Goal: Task Accomplishment & Management: Manage account settings

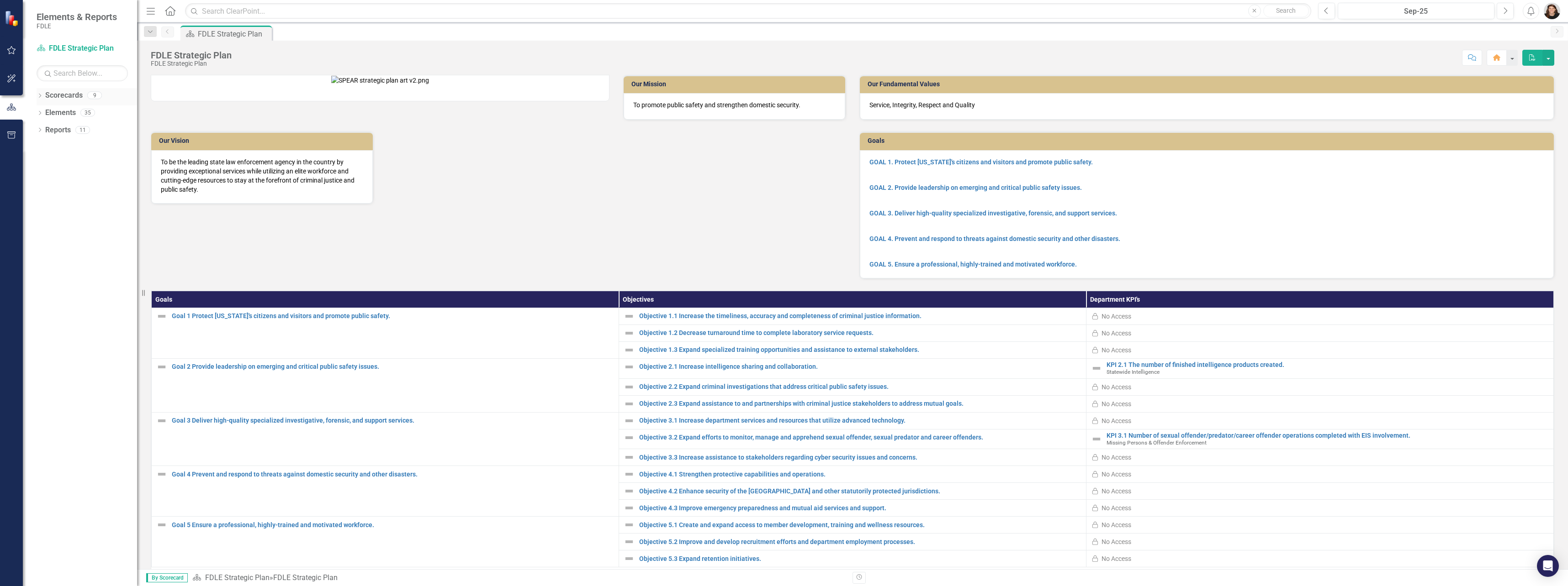
click at [43, 97] on icon "Dropdown" at bounding box center [40, 96] width 6 height 5
click at [73, 150] on link "Commands / Executive Support Branch" at bounding box center [94, 147] width 87 height 11
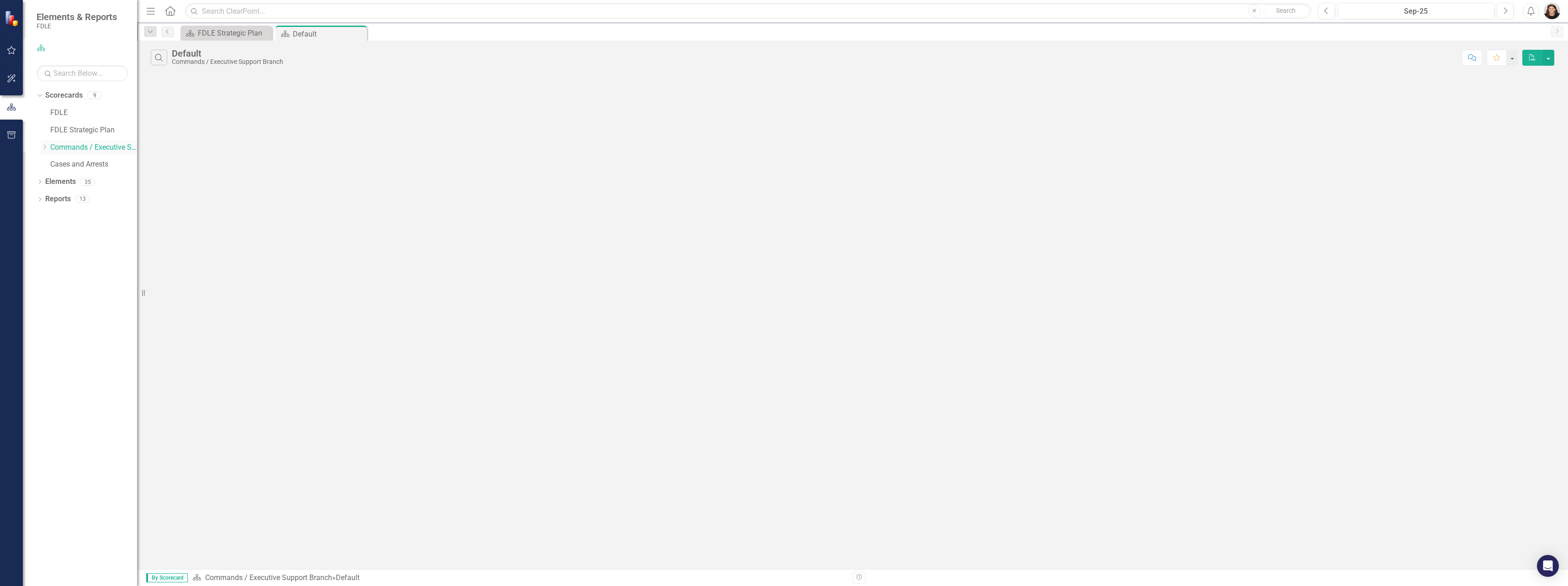
click at [42, 148] on icon "Dropdown" at bounding box center [44, 146] width 7 height 6
click at [62, 181] on link "Strategic Justice Command" at bounding box center [98, 182] width 78 height 11
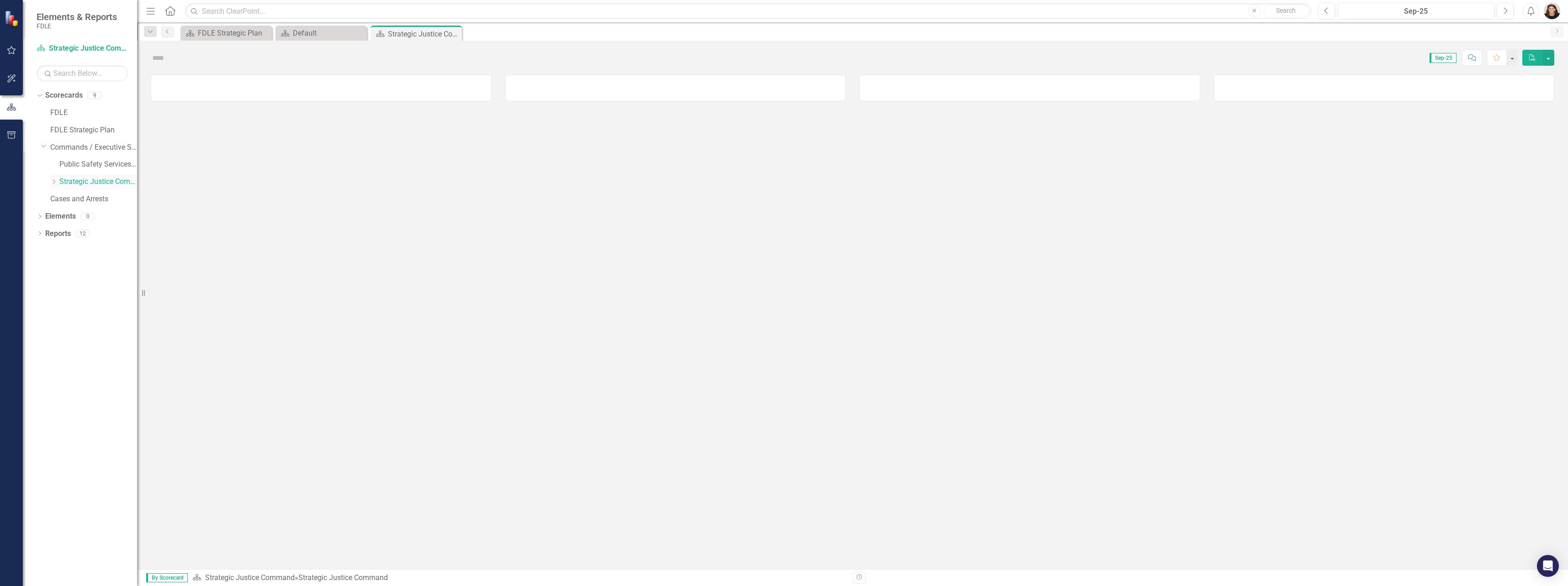
click at [54, 182] on icon "Dropdown" at bounding box center [53, 181] width 7 height 6
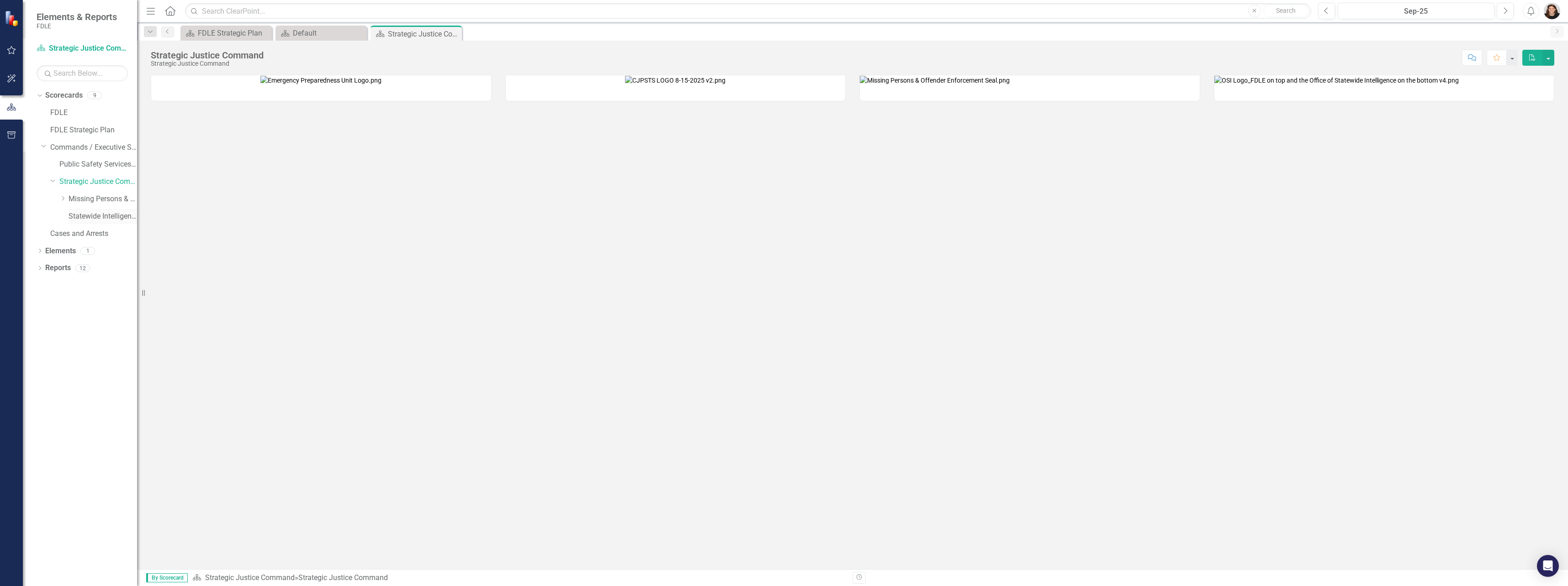
click at [91, 215] on link "Statewide Intelligence" at bounding box center [103, 216] width 68 height 11
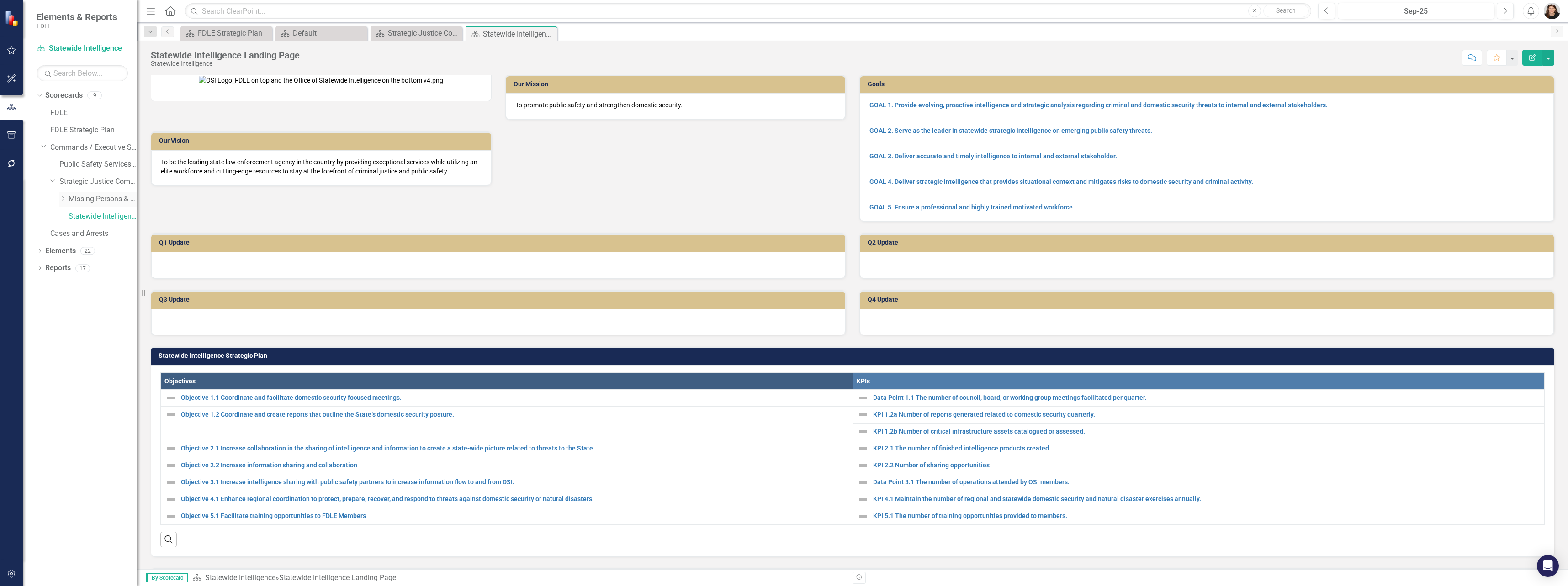
click at [106, 196] on link "Missing Persons & Offender Enforcement" at bounding box center [103, 199] width 68 height 11
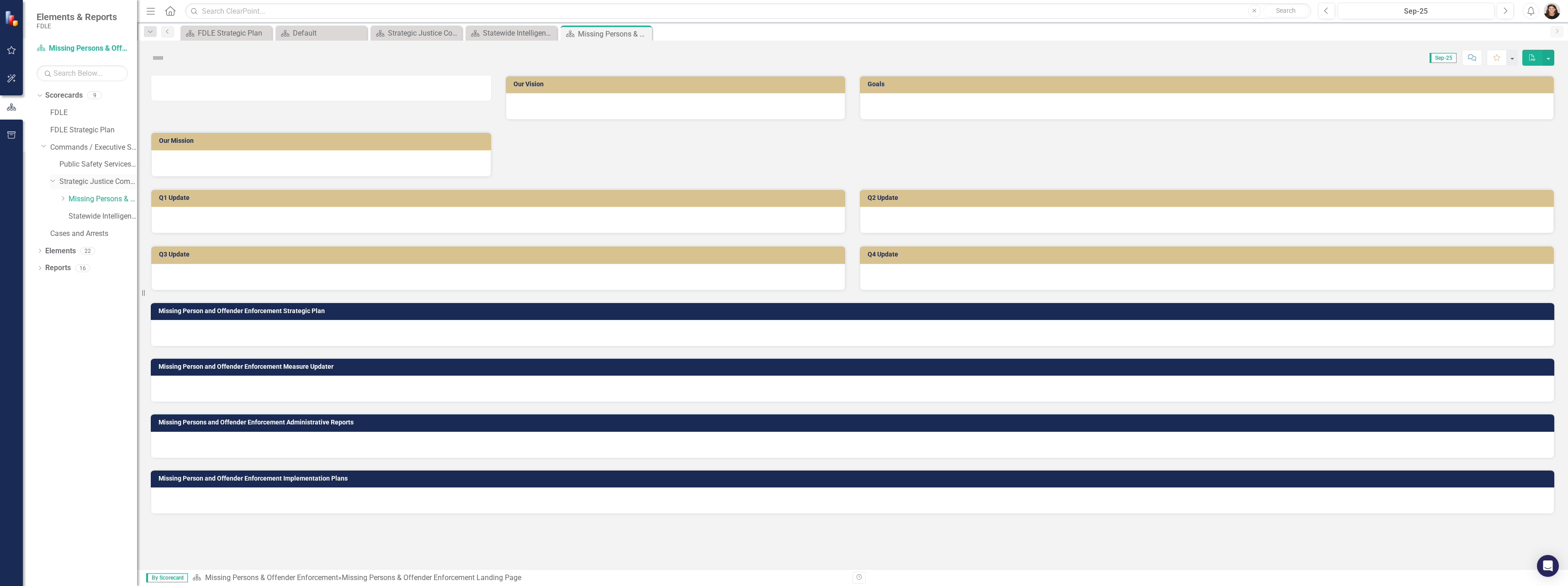
click at [109, 187] on link "Strategic Justice Command" at bounding box center [98, 182] width 78 height 11
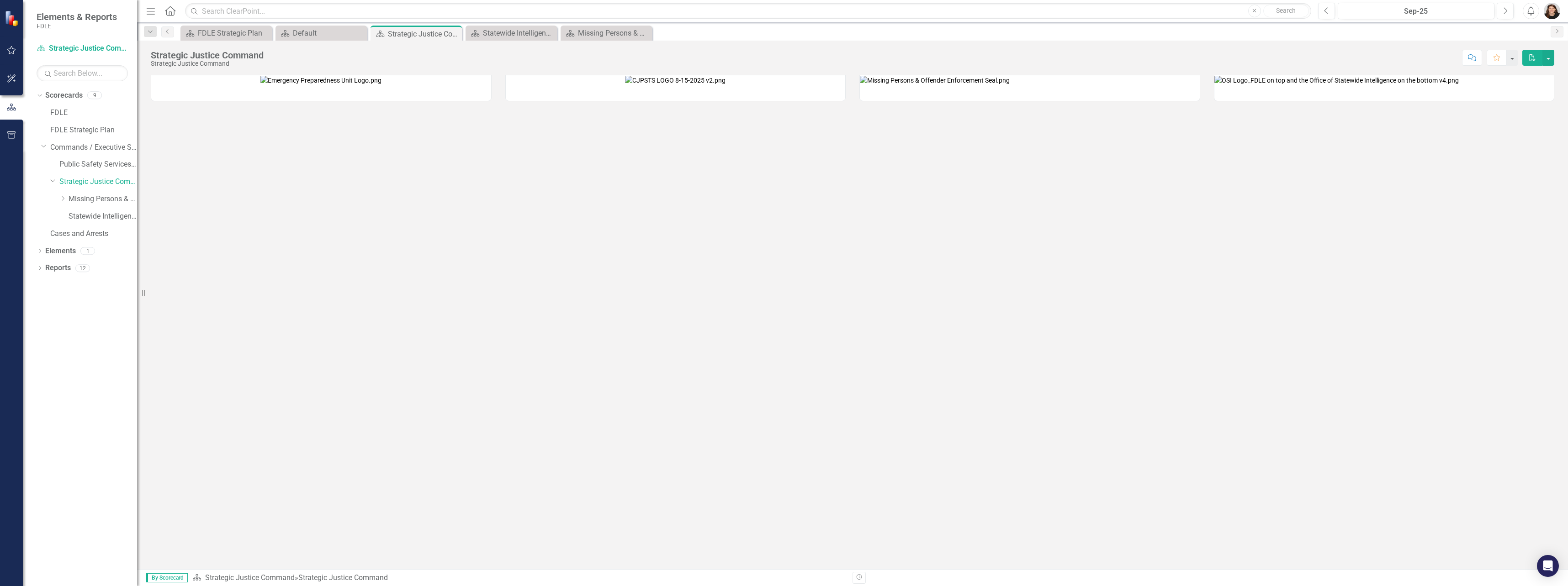
click at [873, 85] on img at bounding box center [1336, 80] width 244 height 9
click at [75, 218] on link "Statewide Intelligence" at bounding box center [103, 216] width 68 height 11
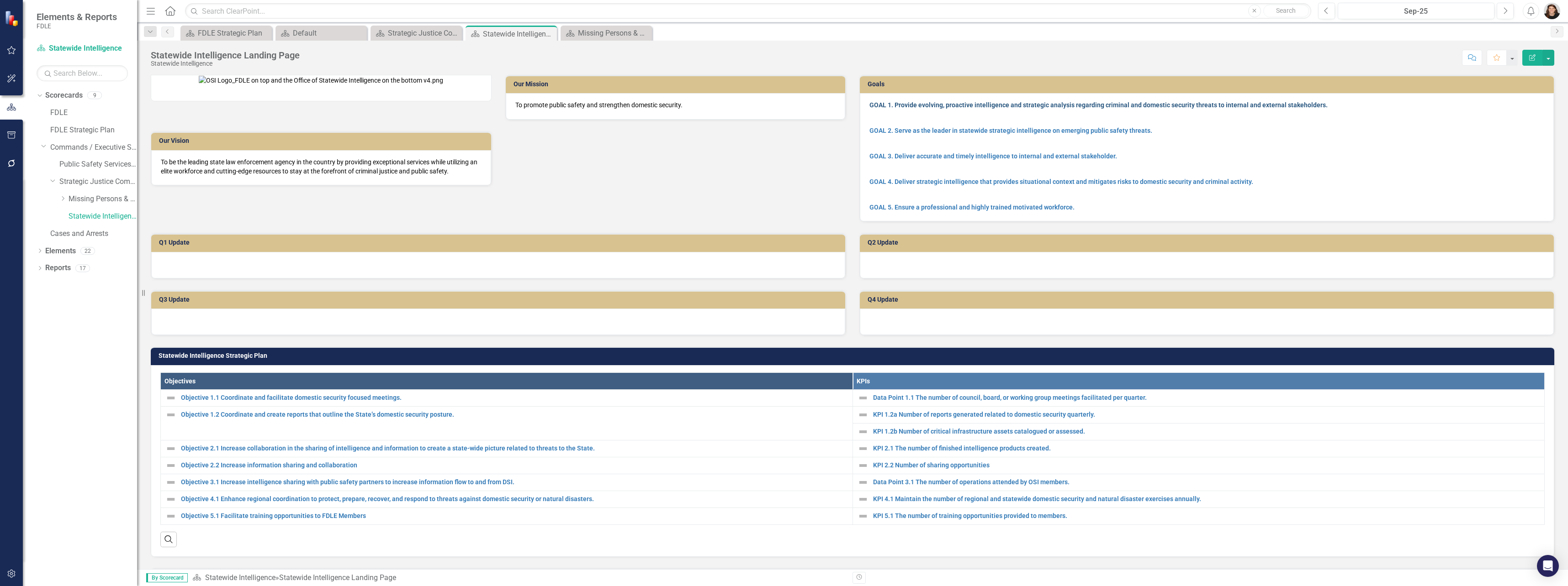
click at [873, 104] on link "GOAL 1. Provide evolving, proactive intelligence and strategic analysis regardi…" at bounding box center [1098, 105] width 458 height 7
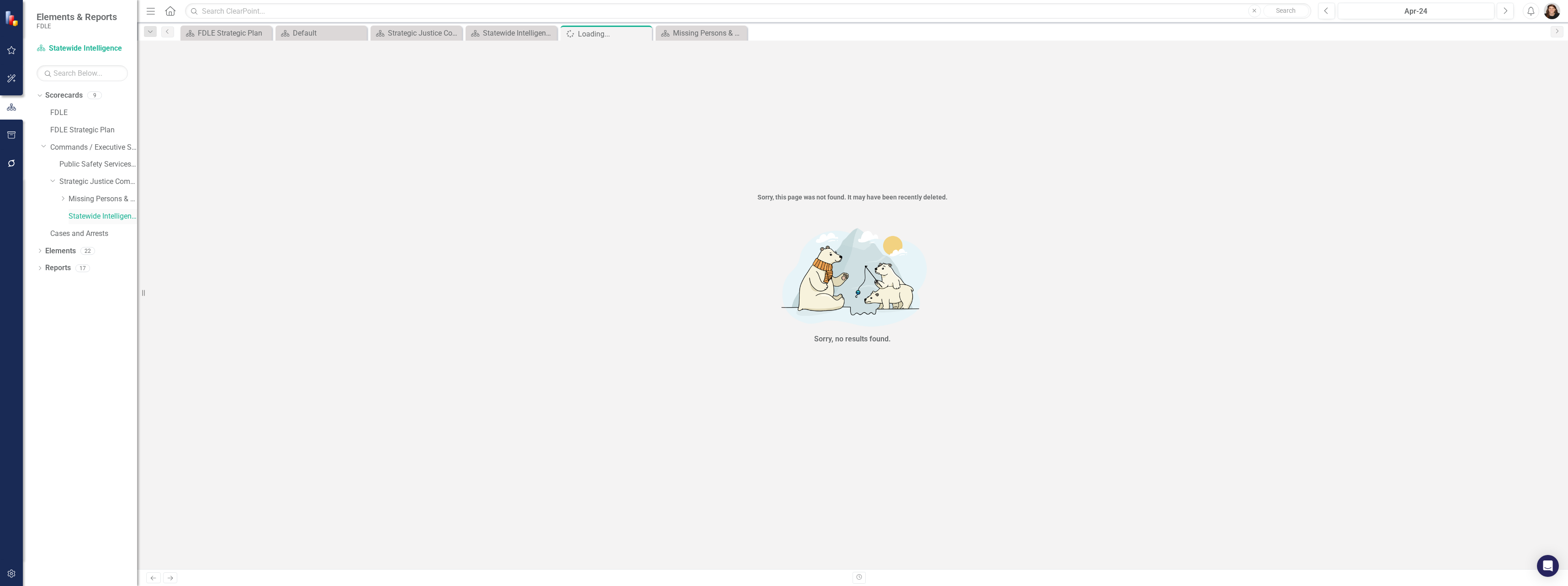
click at [113, 218] on link "Statewide Intelligence" at bounding box center [103, 216] width 68 height 11
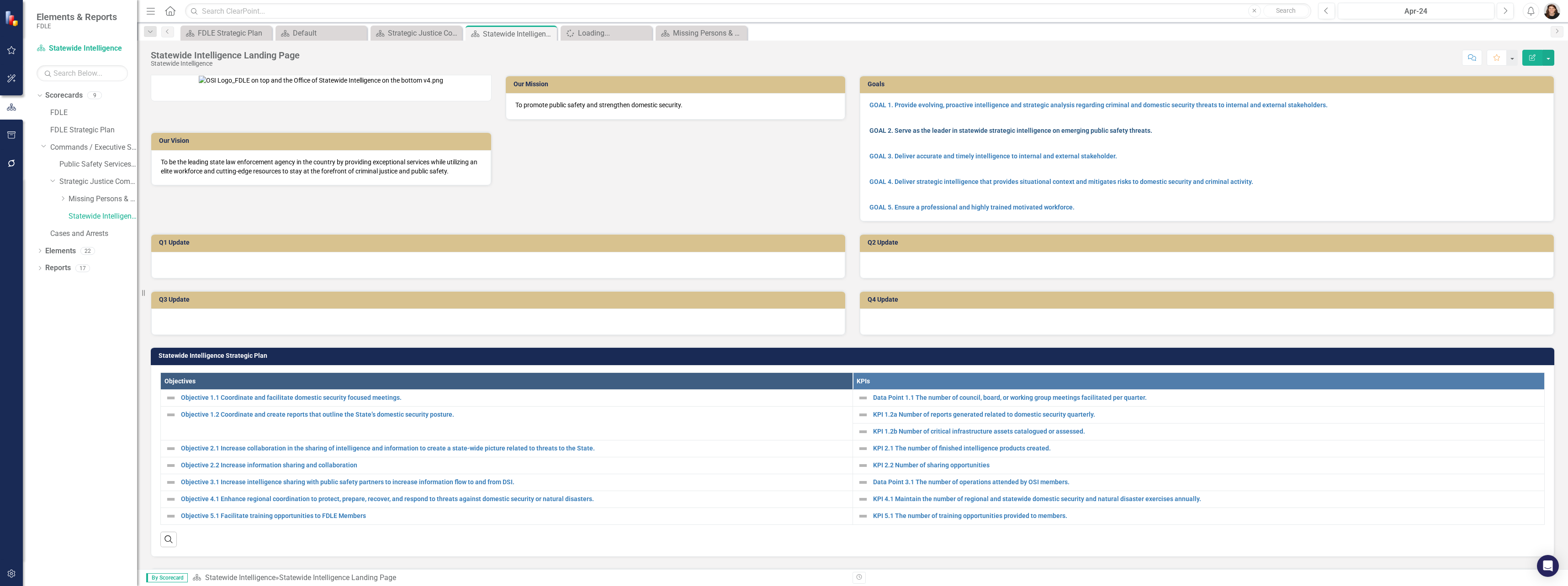
click at [873, 131] on link "GOAL 2. Serve as the leader in statewide strategic intelligence on emerging pub…" at bounding box center [1010, 130] width 283 height 7
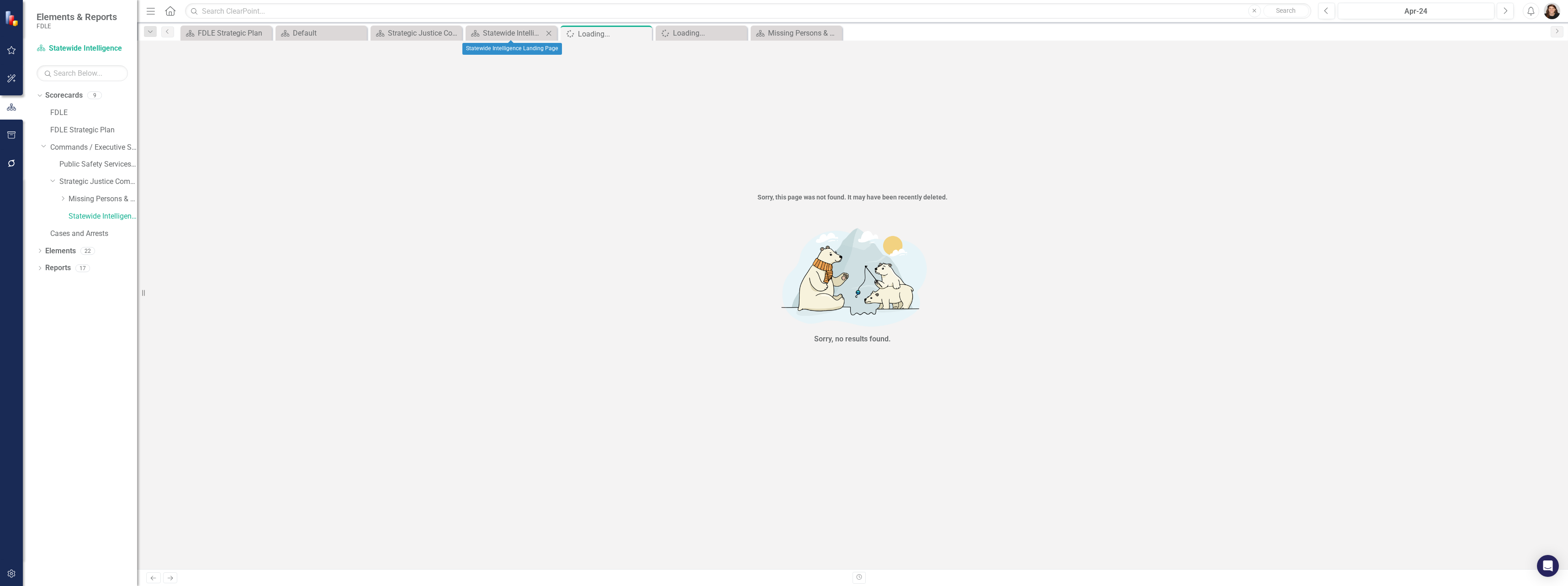
click at [554, 32] on div "Close" at bounding box center [549, 33] width 11 height 11
click at [551, 32] on icon "Close" at bounding box center [548, 34] width 9 height 7
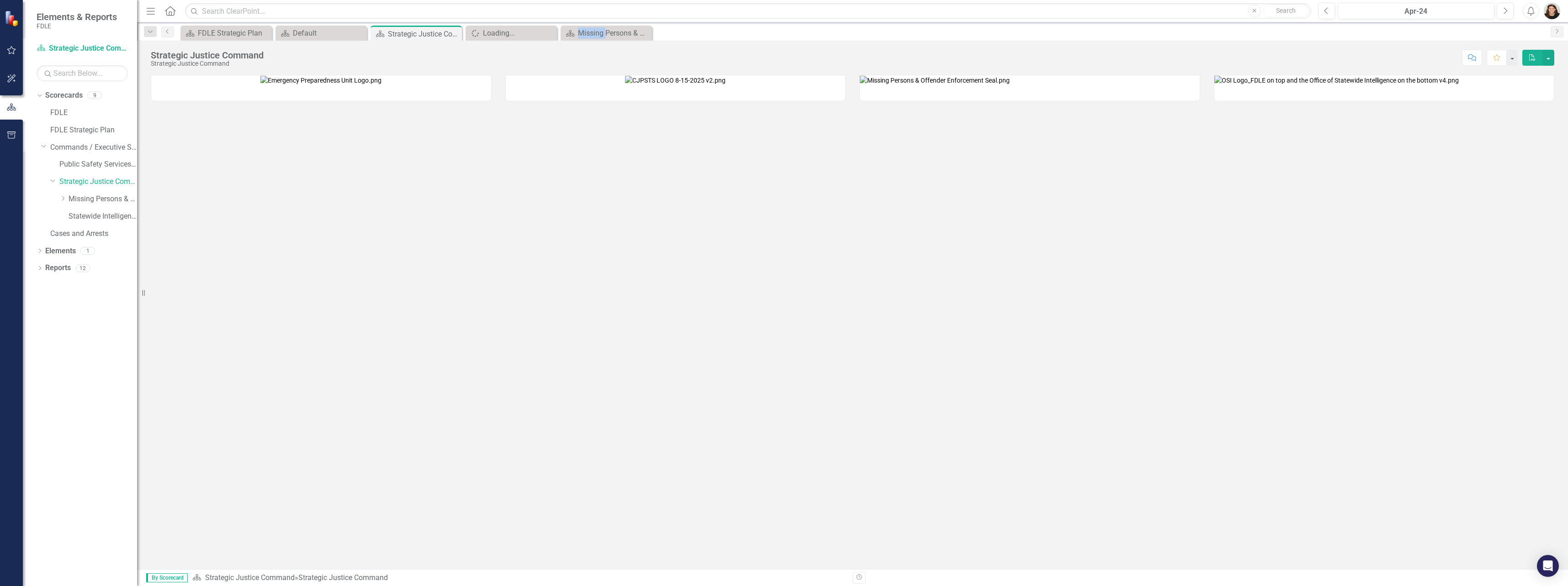
click at [0, 0] on icon "Close" at bounding box center [0, 0] width 0 height 0
click at [873, 85] on img at bounding box center [1336, 80] width 244 height 9
click at [122, 214] on link "Statewide Intelligence" at bounding box center [103, 216] width 68 height 11
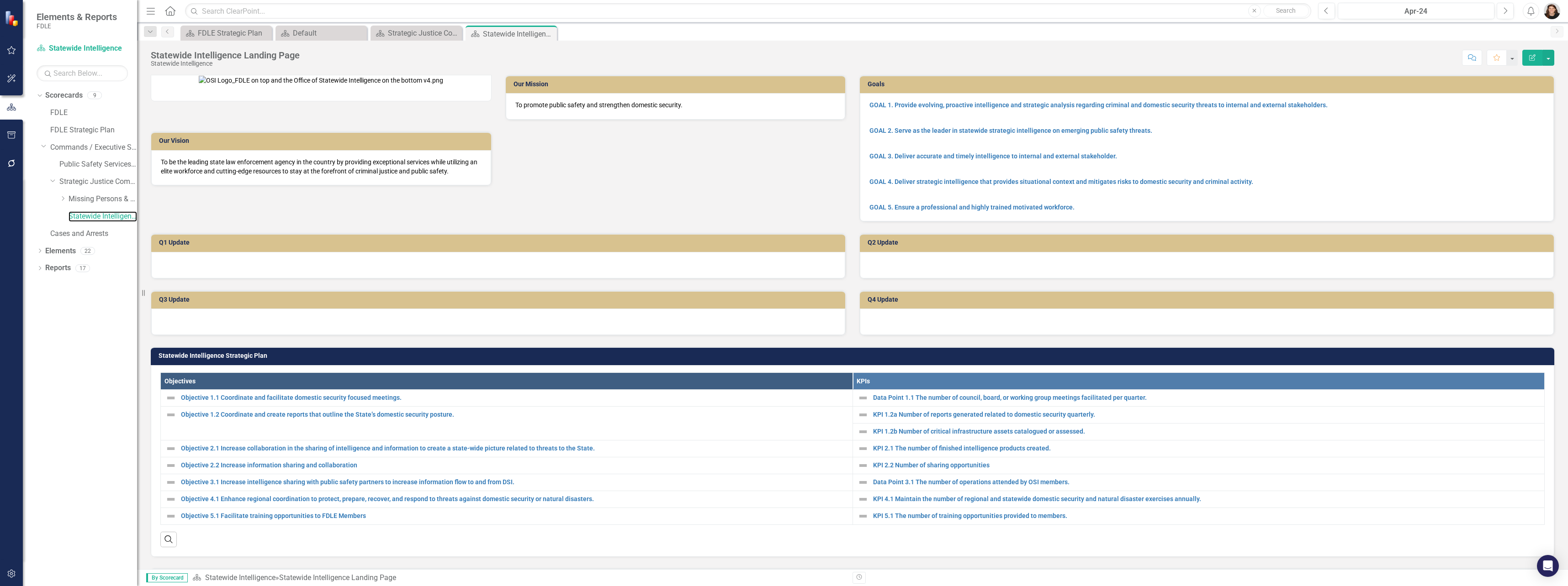
scroll to position [179, 0]
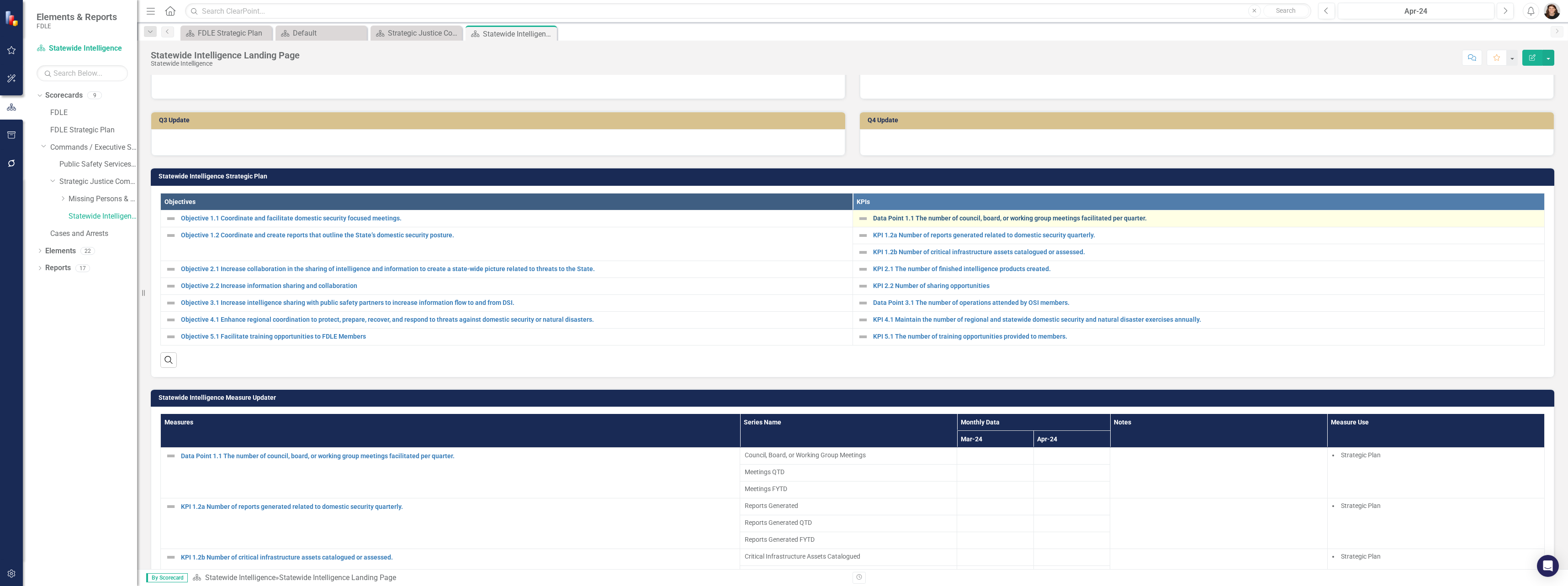
click at [873, 222] on link "Data Point 1.1 The number of council, board, or working group meetings facilita…" at bounding box center [1206, 218] width 667 height 7
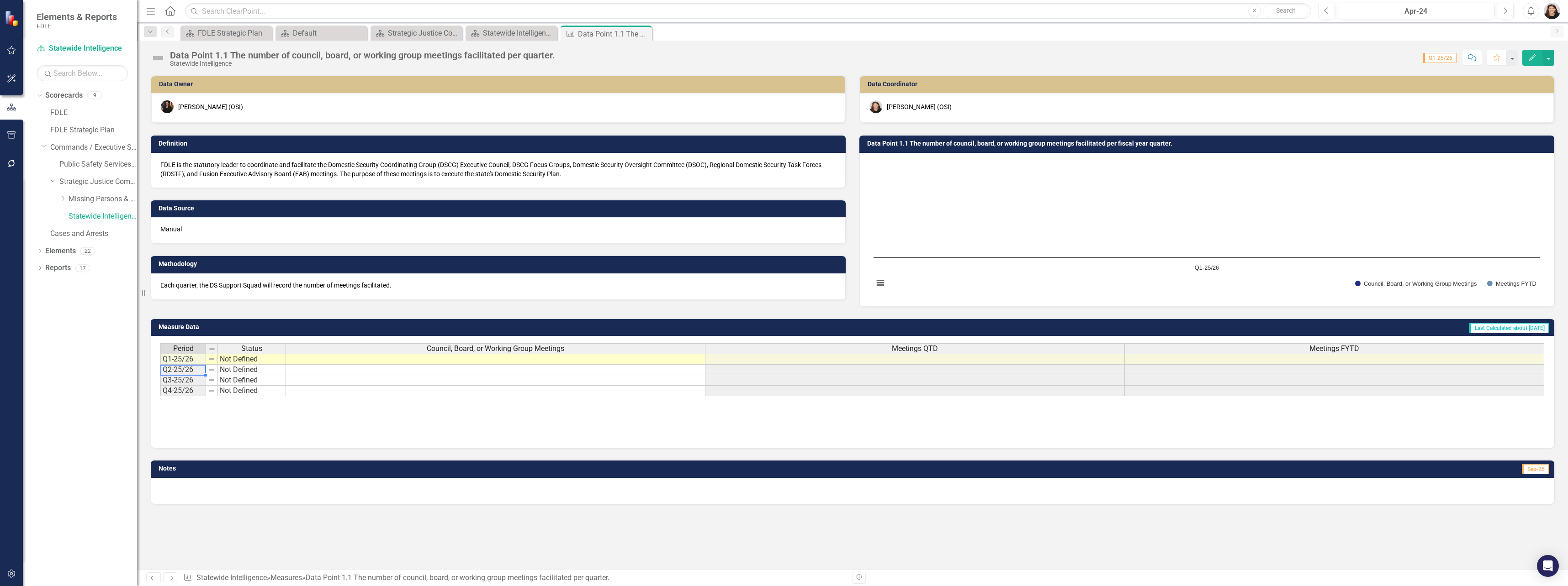
drag, startPoint x: 183, startPoint y: 373, endPoint x: 191, endPoint y: 373, distance: 8.0
click at [183, 373] on td "Q2-25/26" at bounding box center [183, 370] width 46 height 11
click at [575, 35] on icon "Measure" at bounding box center [570, 34] width 9 height 7
click at [519, 35] on div "Statewide Intelligence Landing Page" at bounding box center [513, 33] width 60 height 11
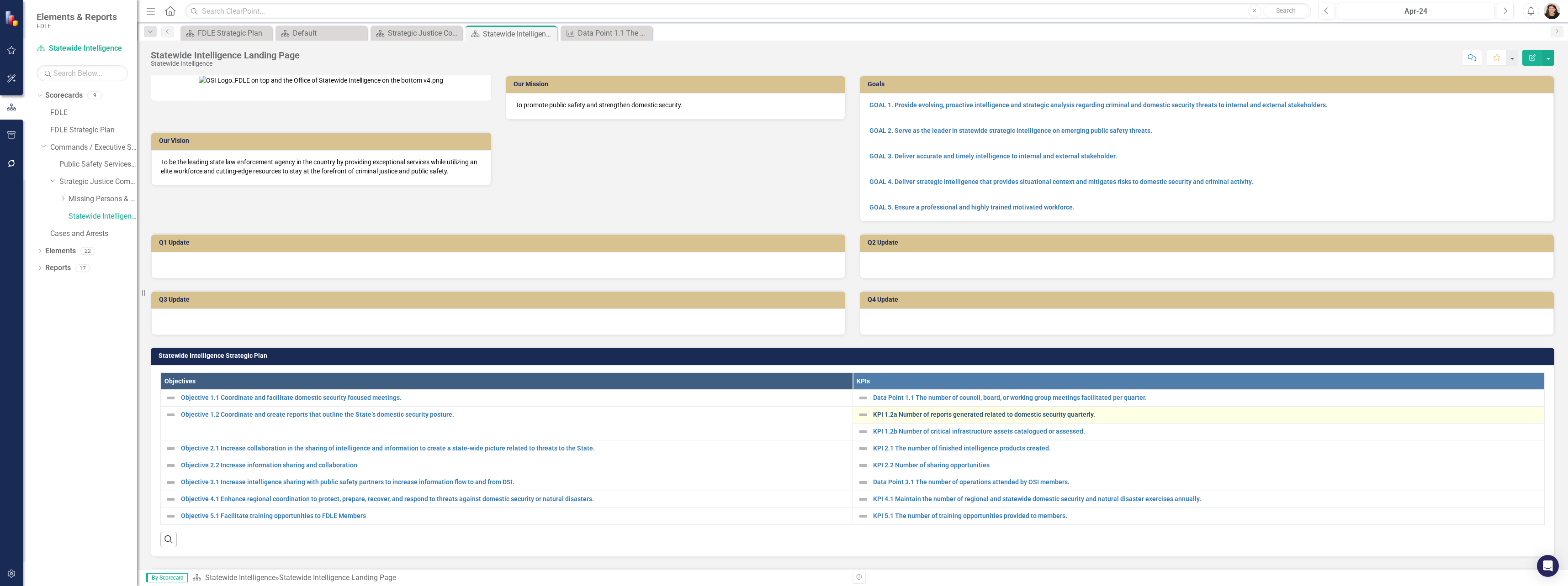
click at [873, 418] on link "KPI 1.2a Number of reports generated related to domestic security quarterly." at bounding box center [1206, 415] width 667 height 7
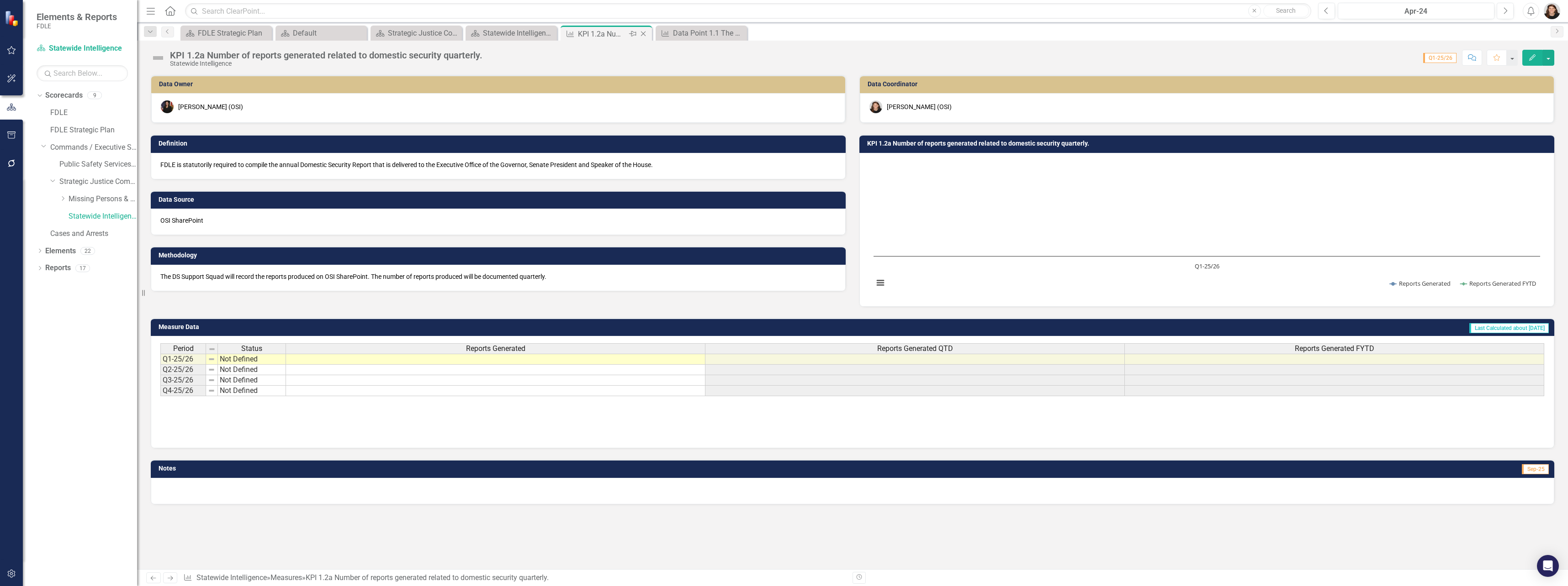
click at [608, 32] on div "KPI 1.2a Number of reports generated related to domestic security quarterly." at bounding box center [602, 34] width 49 height 11
click at [539, 32] on div "Statewide Intelligence Landing Page" at bounding box center [513, 33] width 60 height 11
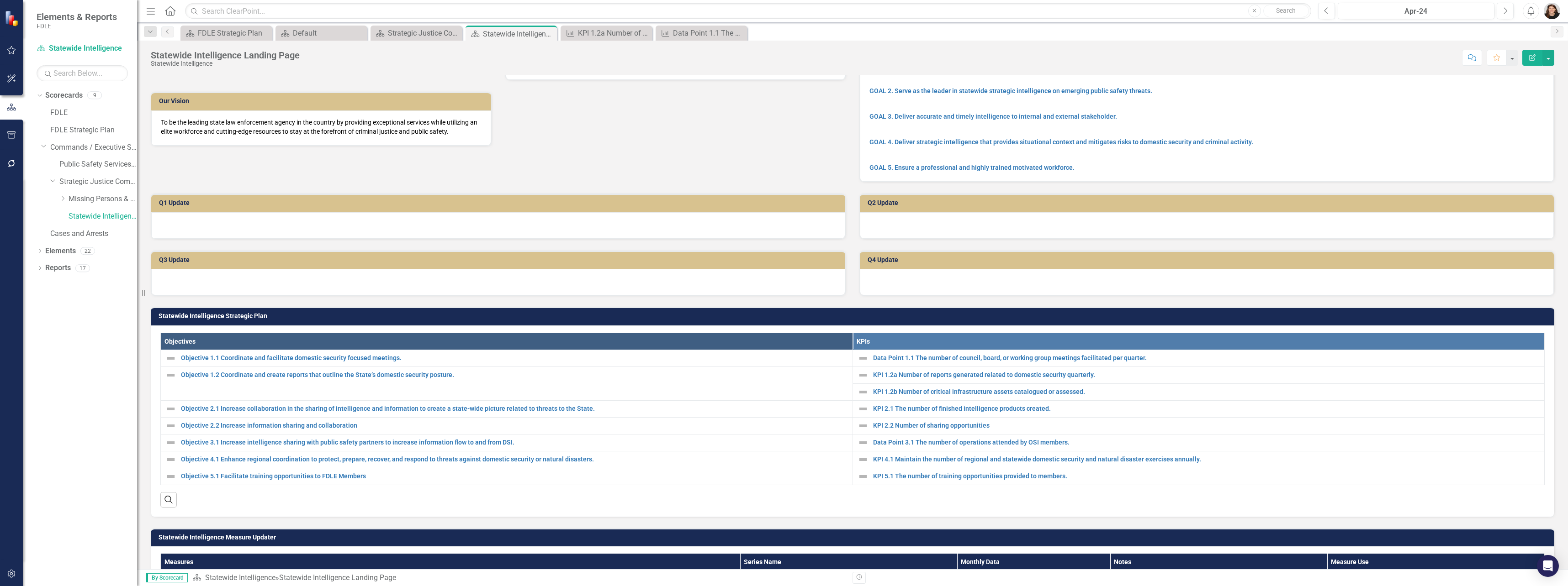
scroll to position [91, 0]
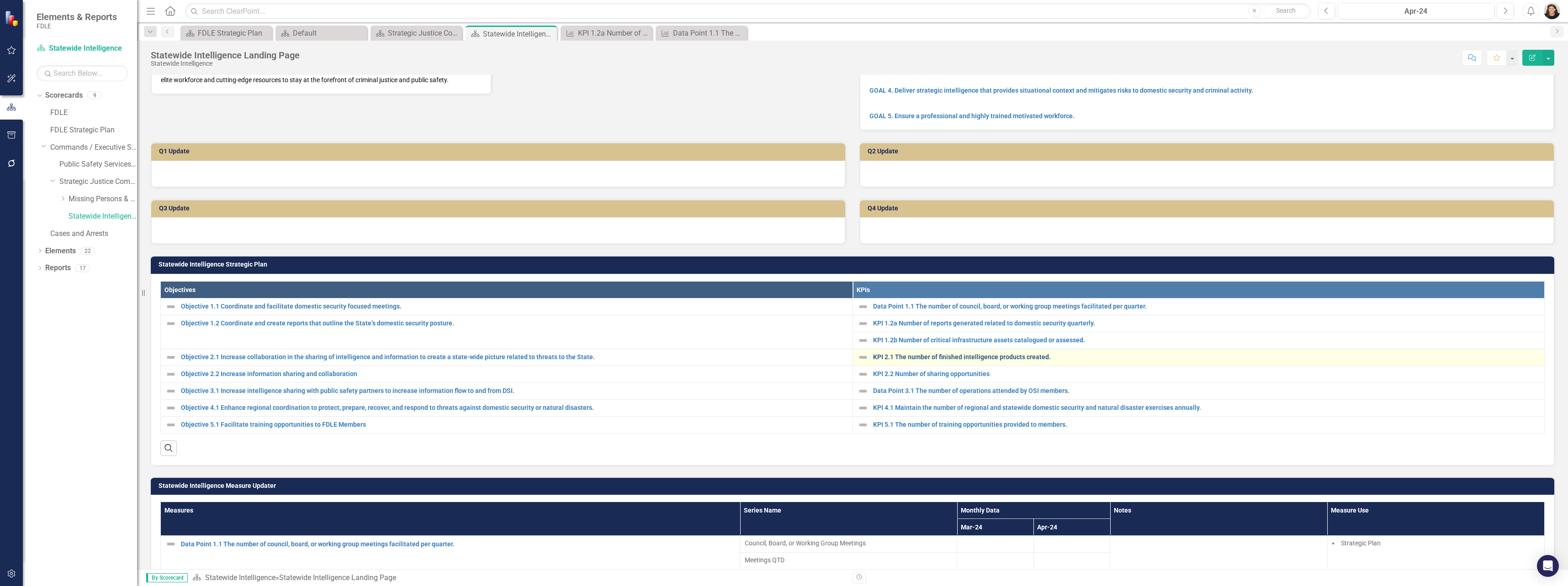
click at [873, 361] on link "KPI 2.1 The number of finished intelligence products created." at bounding box center [1206, 357] width 667 height 7
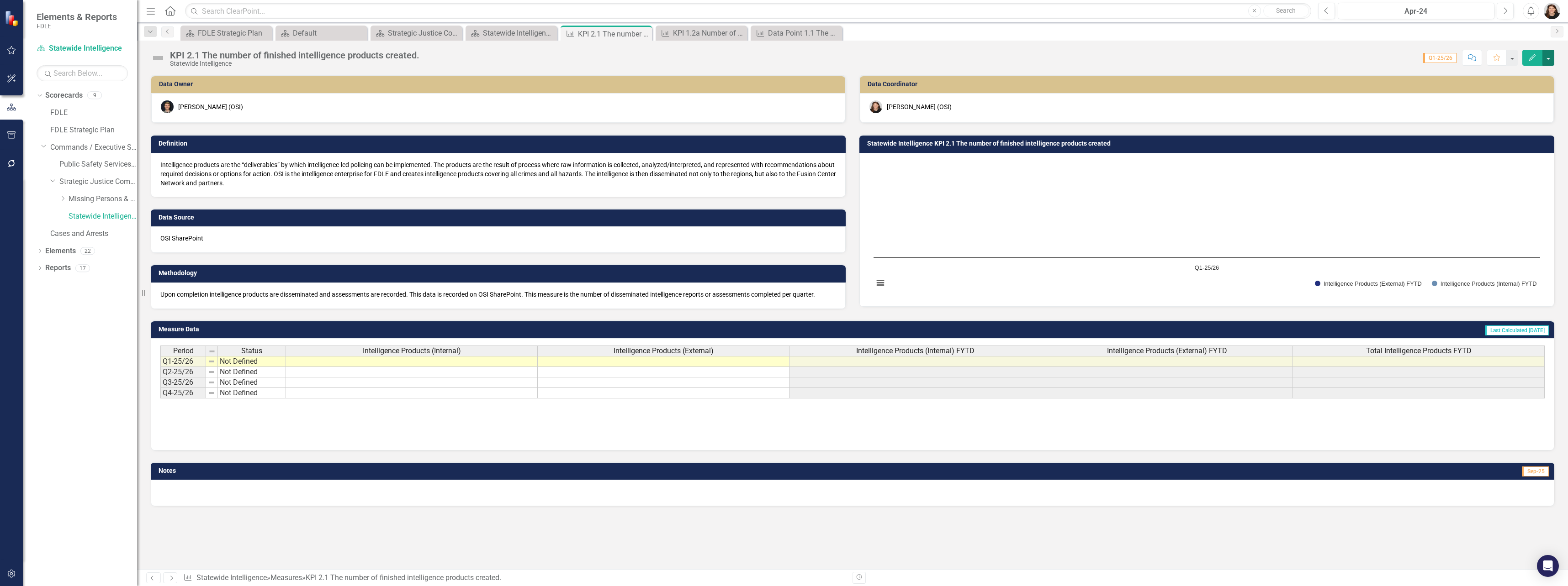
click at [873, 54] on button "button" at bounding box center [1547, 58] width 12 height 16
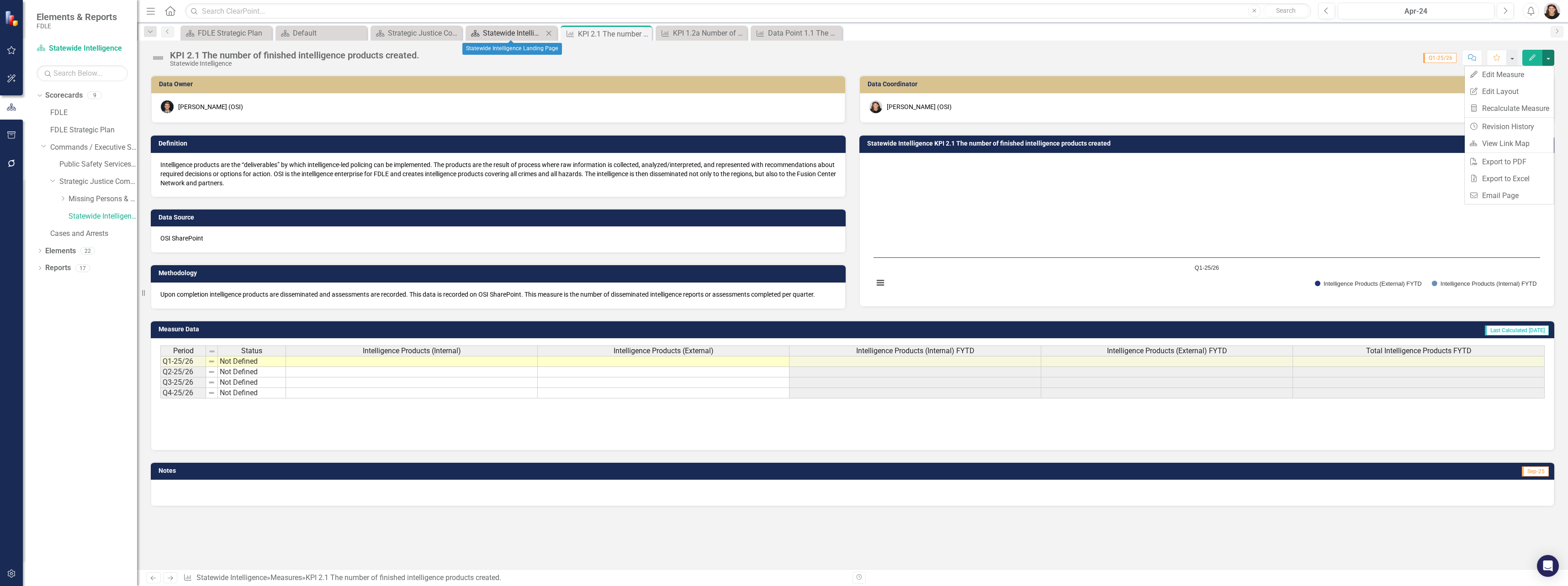
click at [483, 32] on div "Statewide Intelligence Landing Page" at bounding box center [513, 33] width 60 height 11
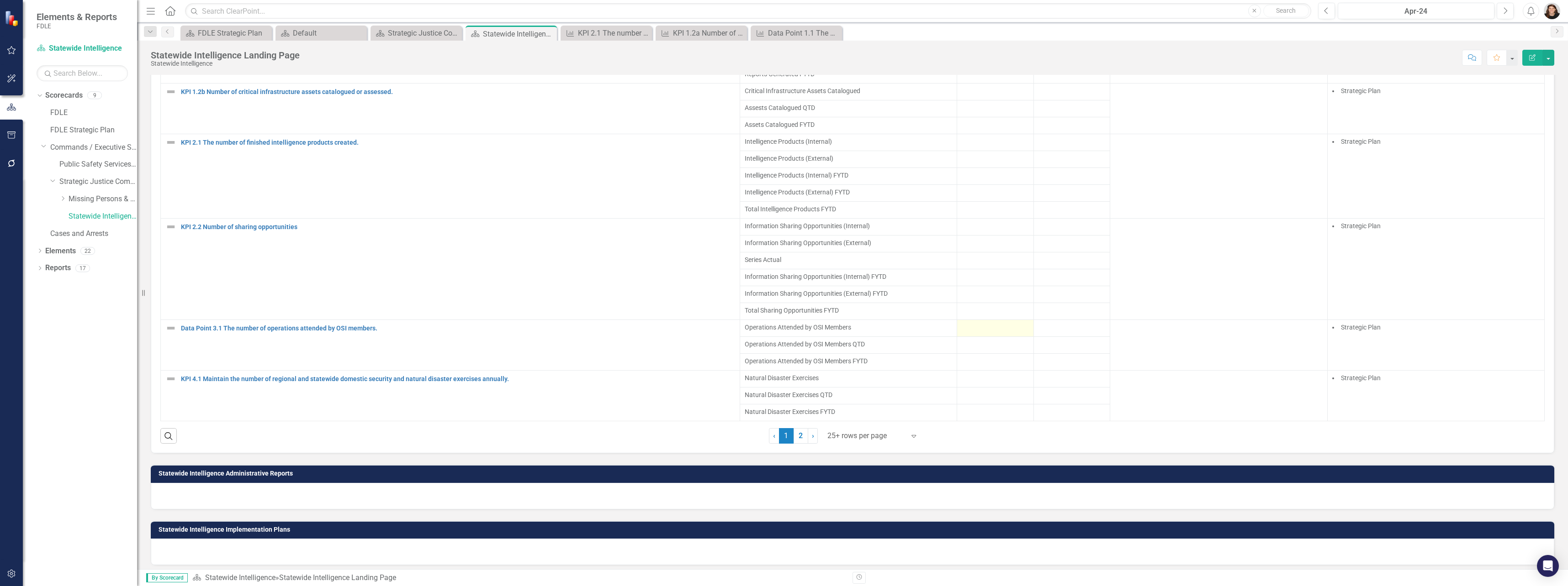
scroll to position [639, 0]
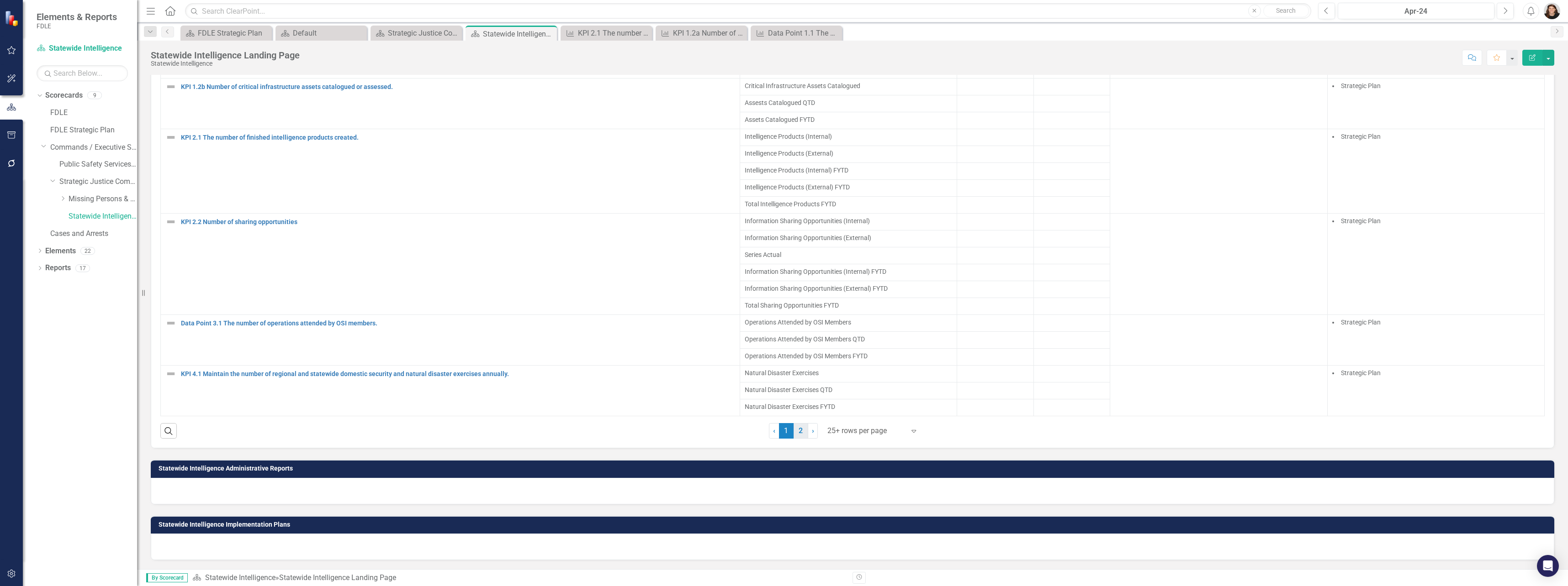
click at [797, 421] on link "2" at bounding box center [801, 431] width 15 height 16
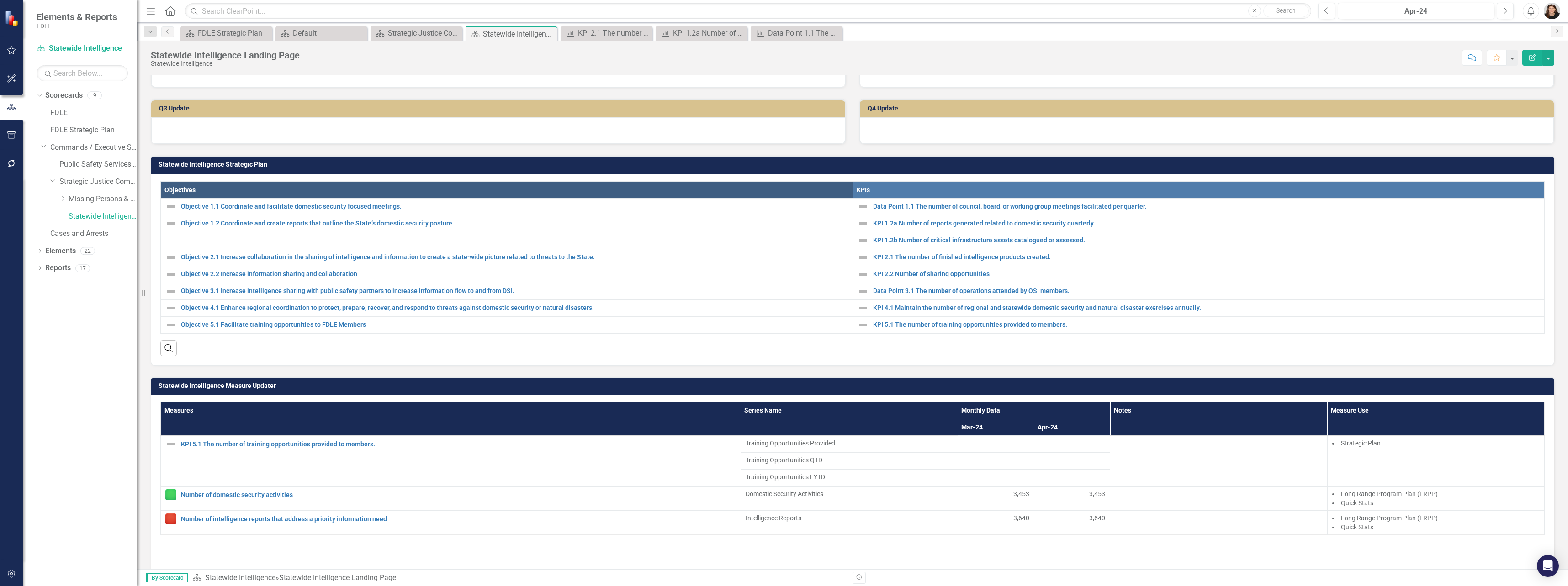
scroll to position [71, 0]
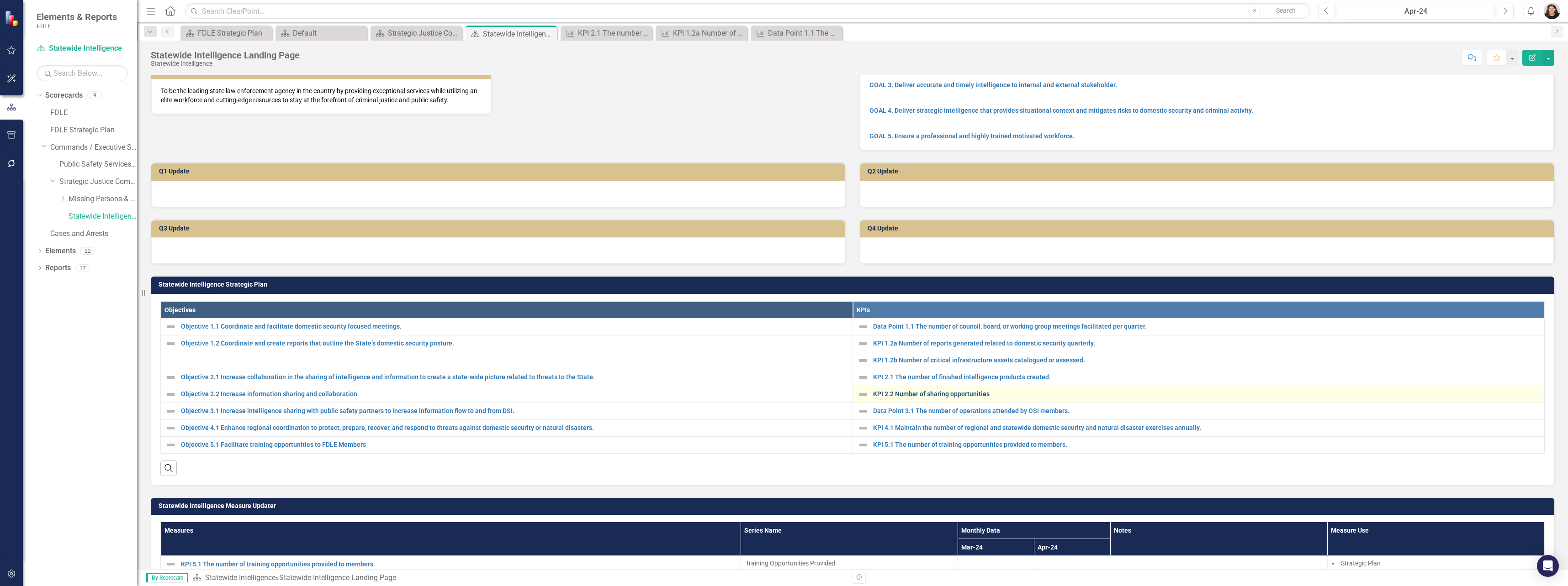
click at [873, 397] on link "KPI 2.2 Number of sharing opportunities" at bounding box center [1206, 394] width 667 height 7
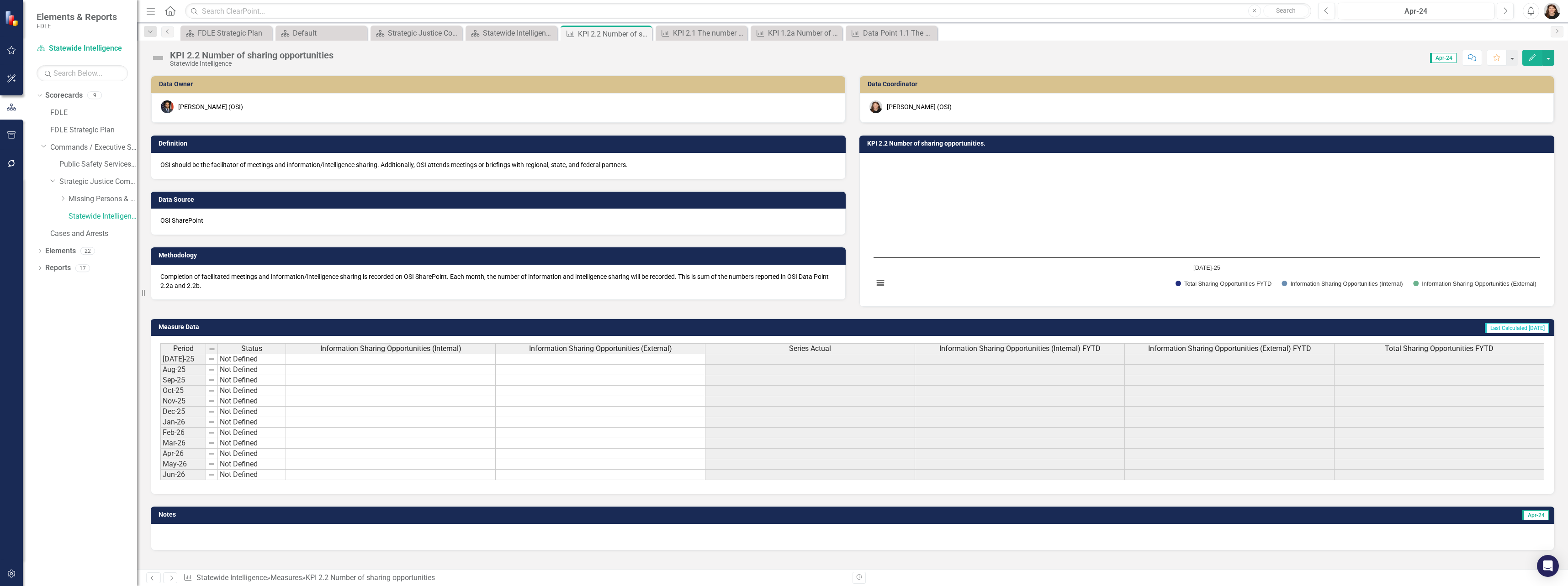
click at [326, 377] on td at bounding box center [391, 380] width 210 height 11
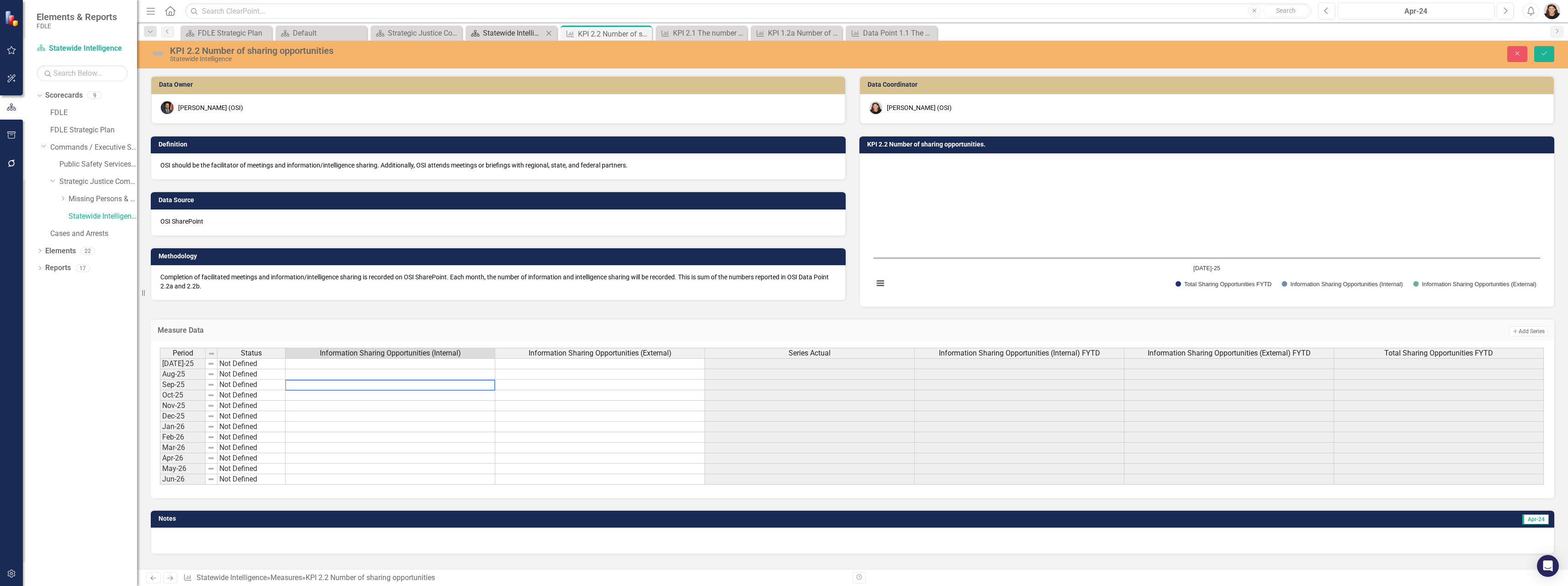
click at [523, 30] on div "Statewide Intelligence Landing Page" at bounding box center [513, 33] width 60 height 11
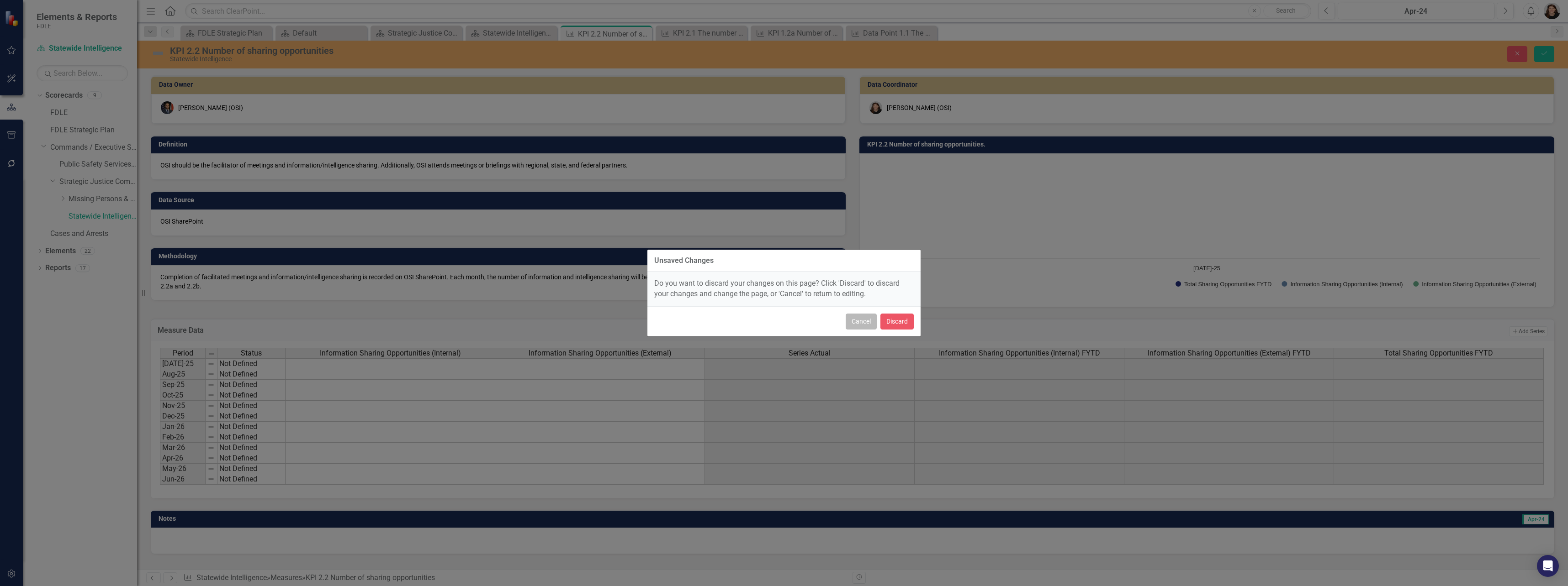
click at [862, 316] on button "Cancel" at bounding box center [861, 322] width 31 height 16
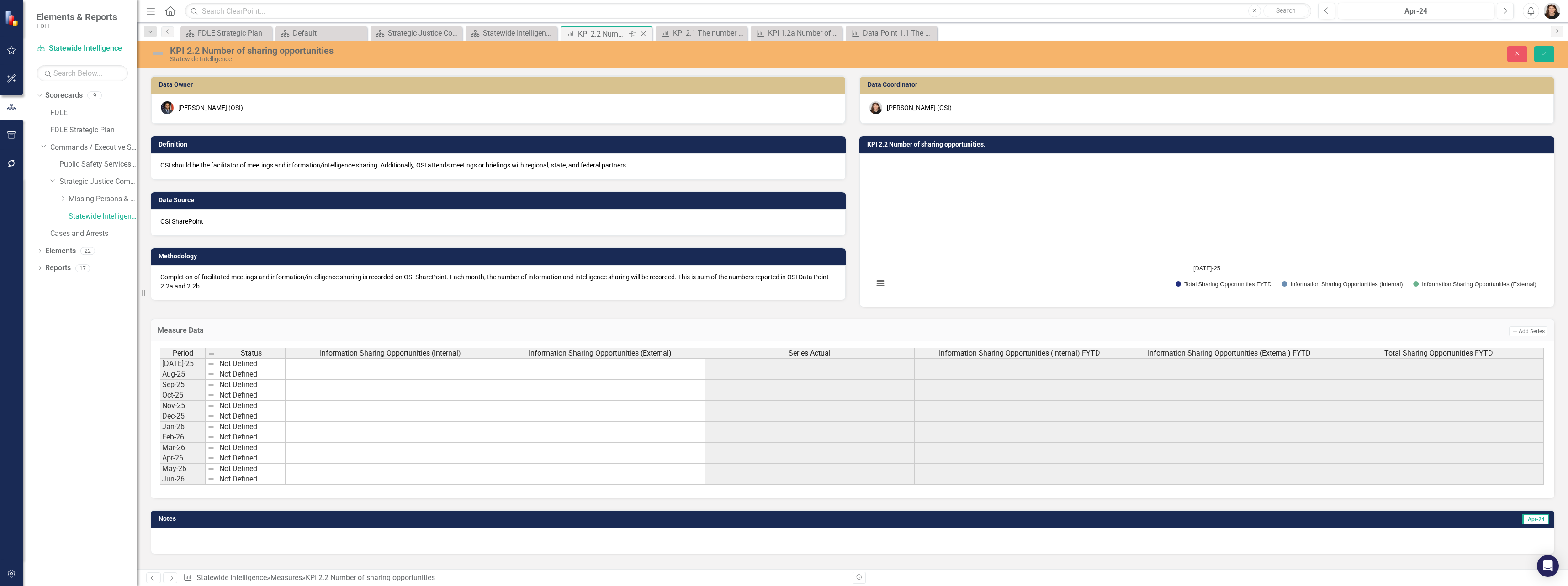
click at [645, 36] on icon "Close" at bounding box center [643, 34] width 9 height 7
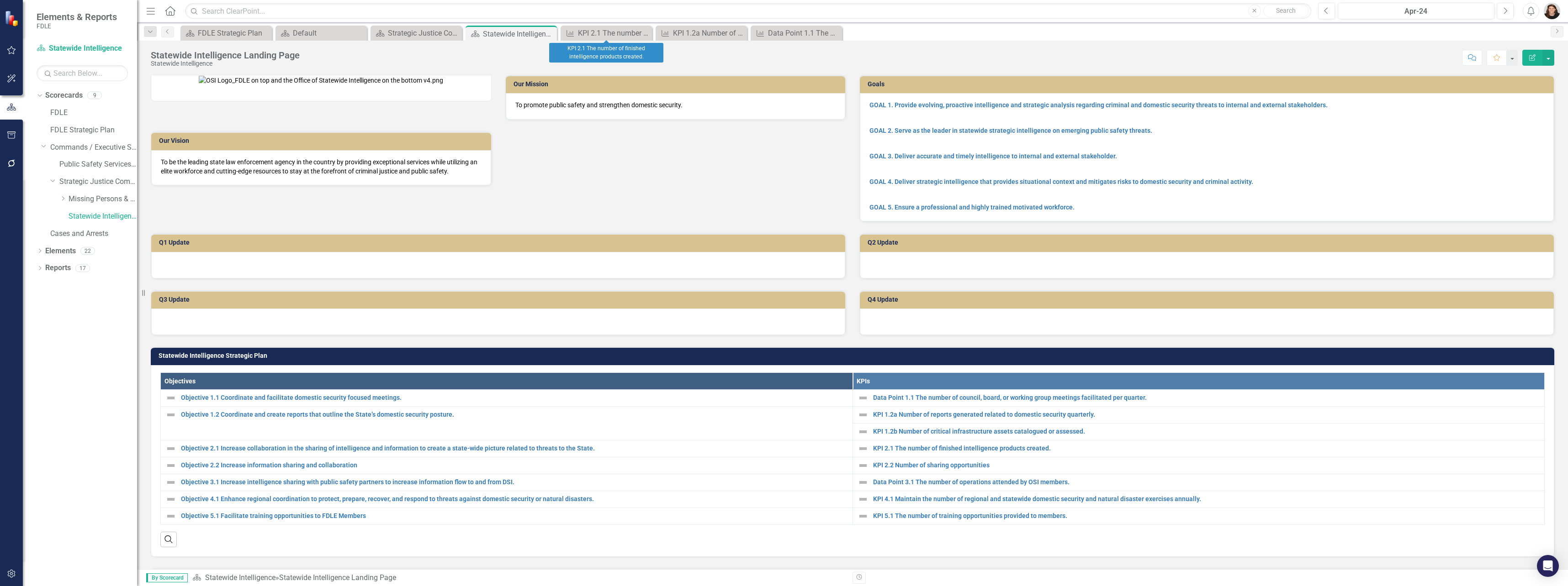
click at [0, 0] on icon "Close" at bounding box center [0, 0] width 0 height 0
click at [645, 37] on div "Close" at bounding box center [644, 33] width 11 height 11
click at [0, 0] on div "Close" at bounding box center [0, 0] width 0 height 0
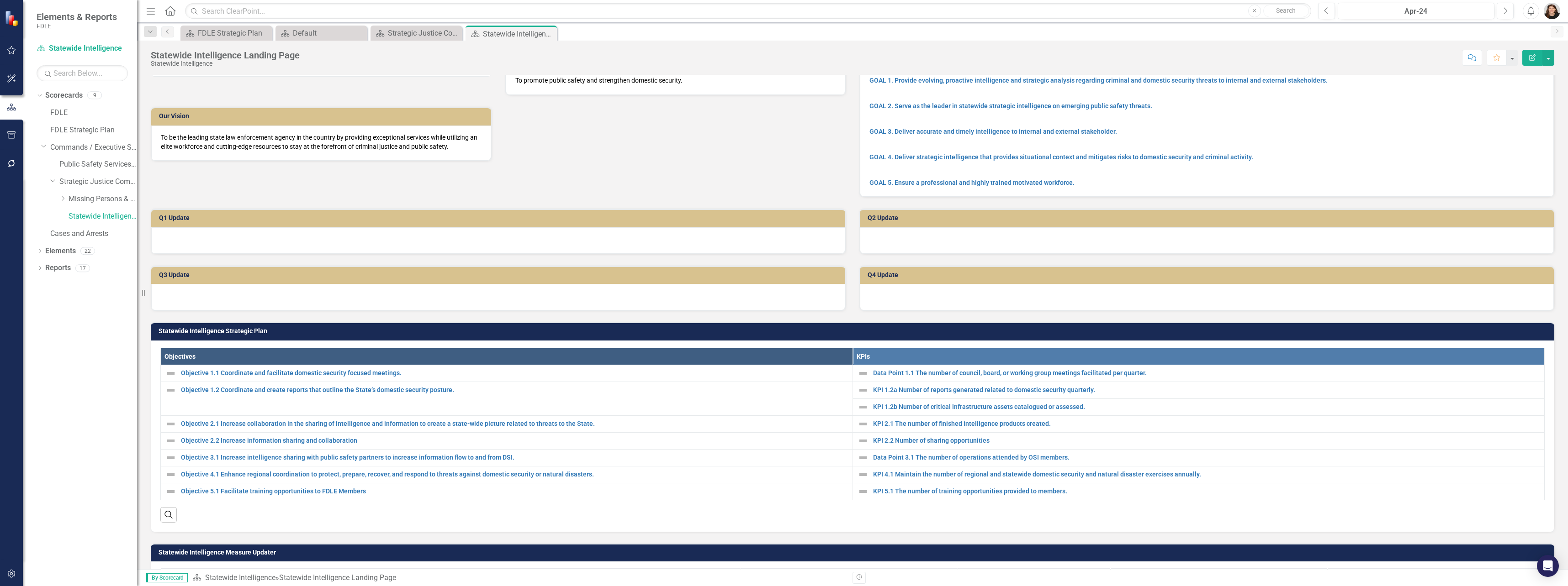
scroll to position [46, 0]
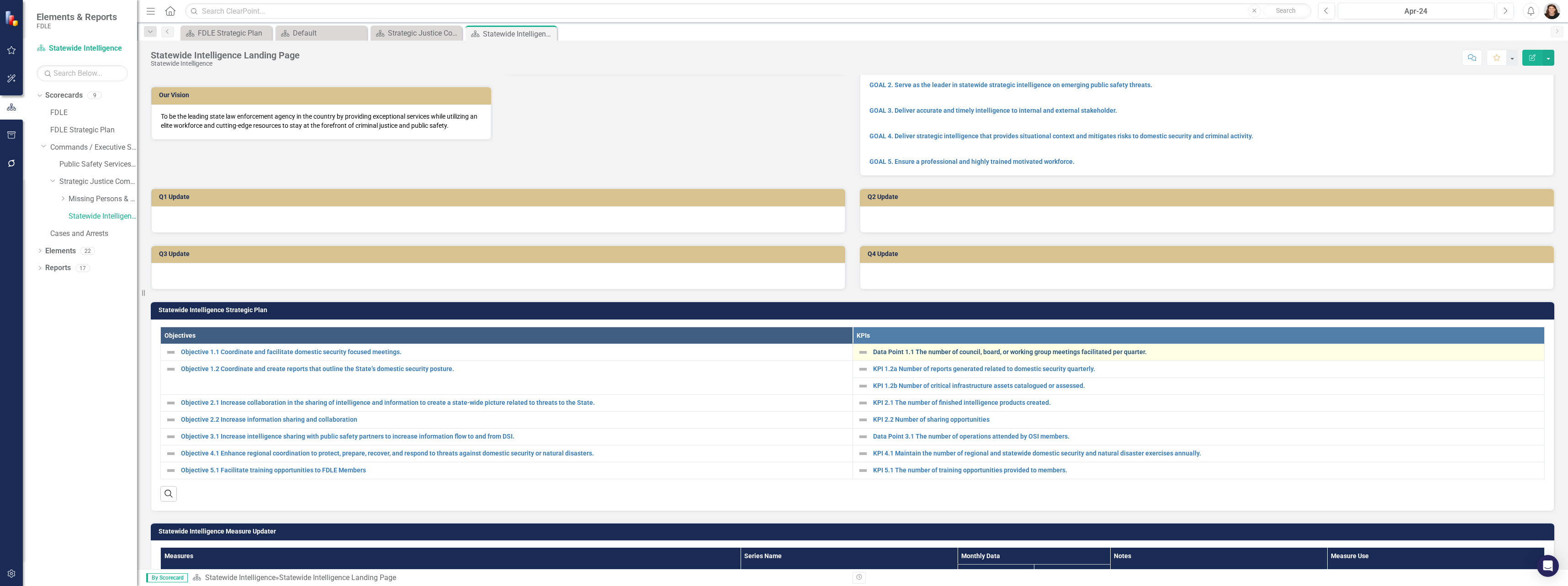
click at [873, 356] on link "Data Point 1.1 The number of council, board, or working group meetings facilita…" at bounding box center [1206, 352] width 667 height 7
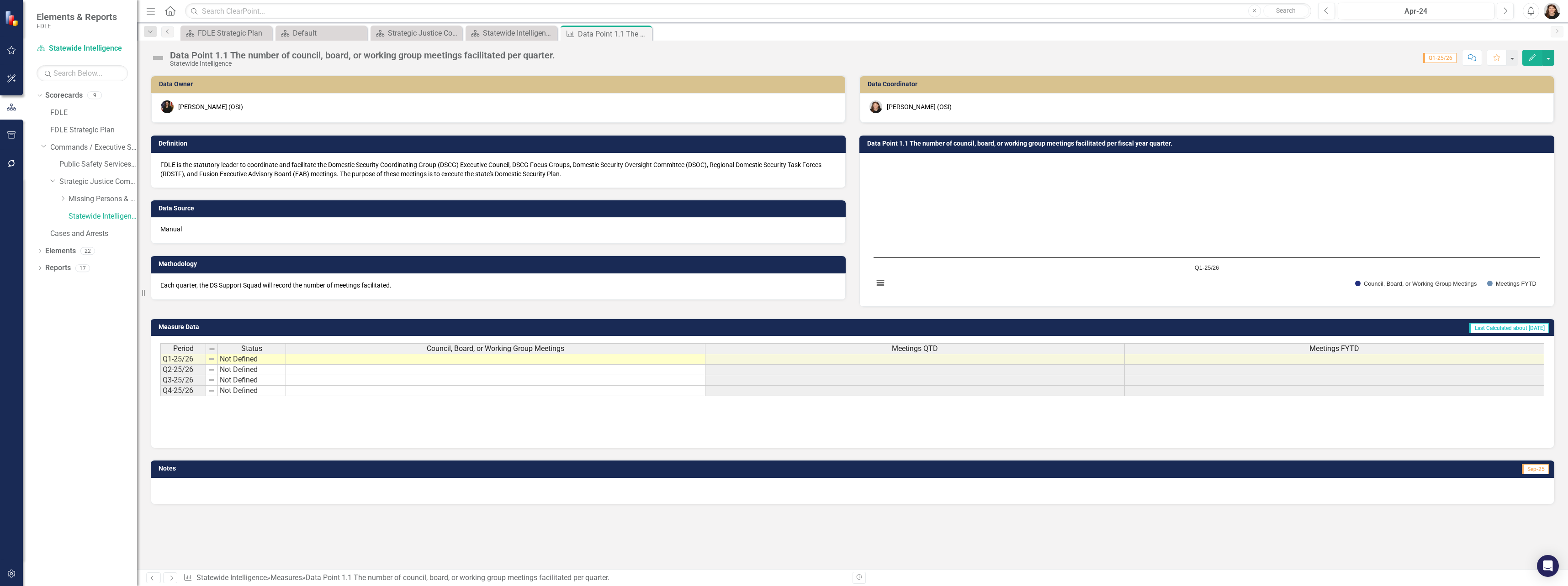
click at [617, 48] on div "Data Point 1.1 The number of council, board, or working group meetings facilita…" at bounding box center [852, 54] width 1431 height 27
drag, startPoint x: 567, startPoint y: 53, endPoint x: 176, endPoint y: 55, distance: 391.0
click at [176, 55] on div "Data Point 1.1 The number of council, board, or working group meetings facilita…" at bounding box center [852, 54] width 1431 height 27
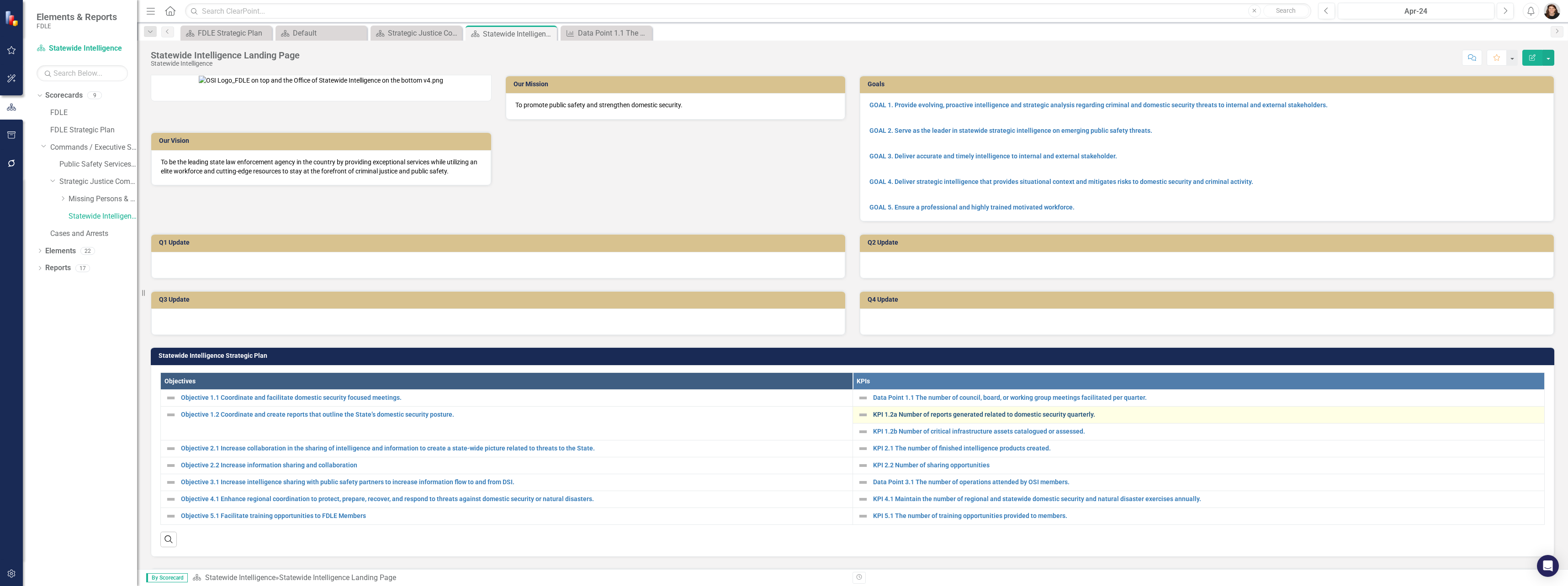
click at [873, 418] on link "KPI 1.2a Number of reports generated related to domestic security quarterly." at bounding box center [1206, 415] width 667 height 7
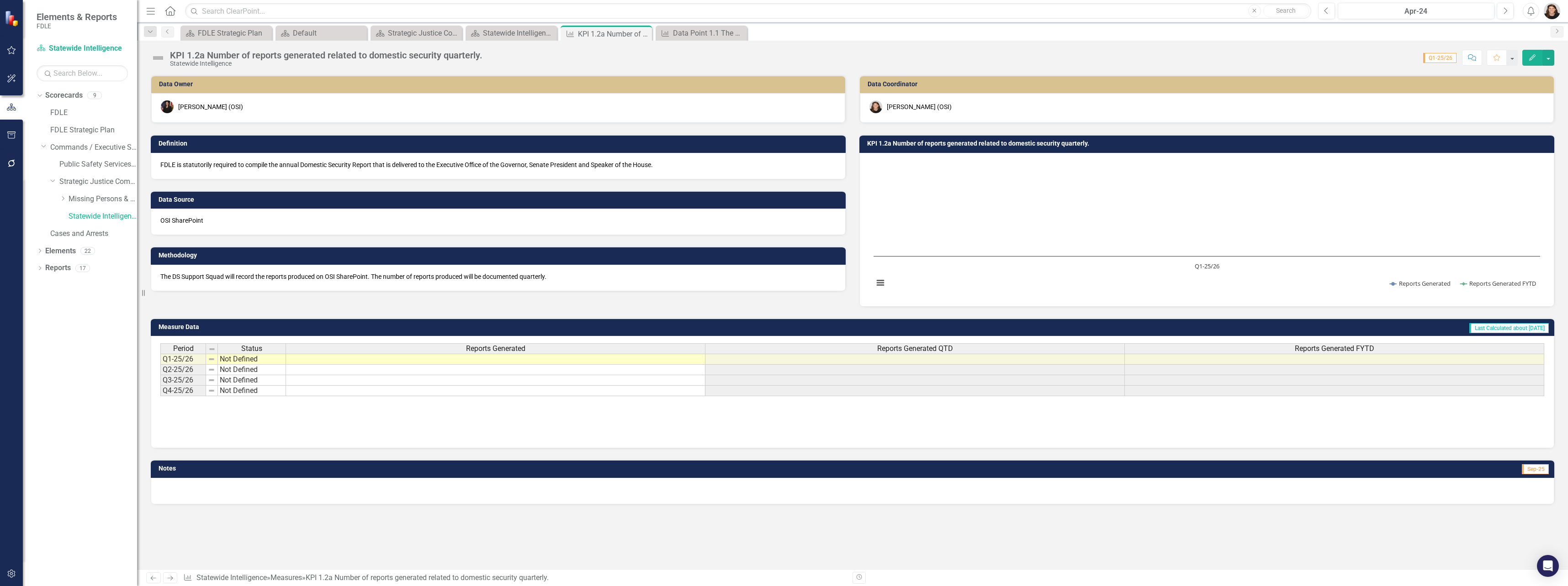
drag, startPoint x: 645, startPoint y: 34, endPoint x: 667, endPoint y: 34, distance: 22.0
click at [0, 0] on icon "Close" at bounding box center [0, 0] width 0 height 0
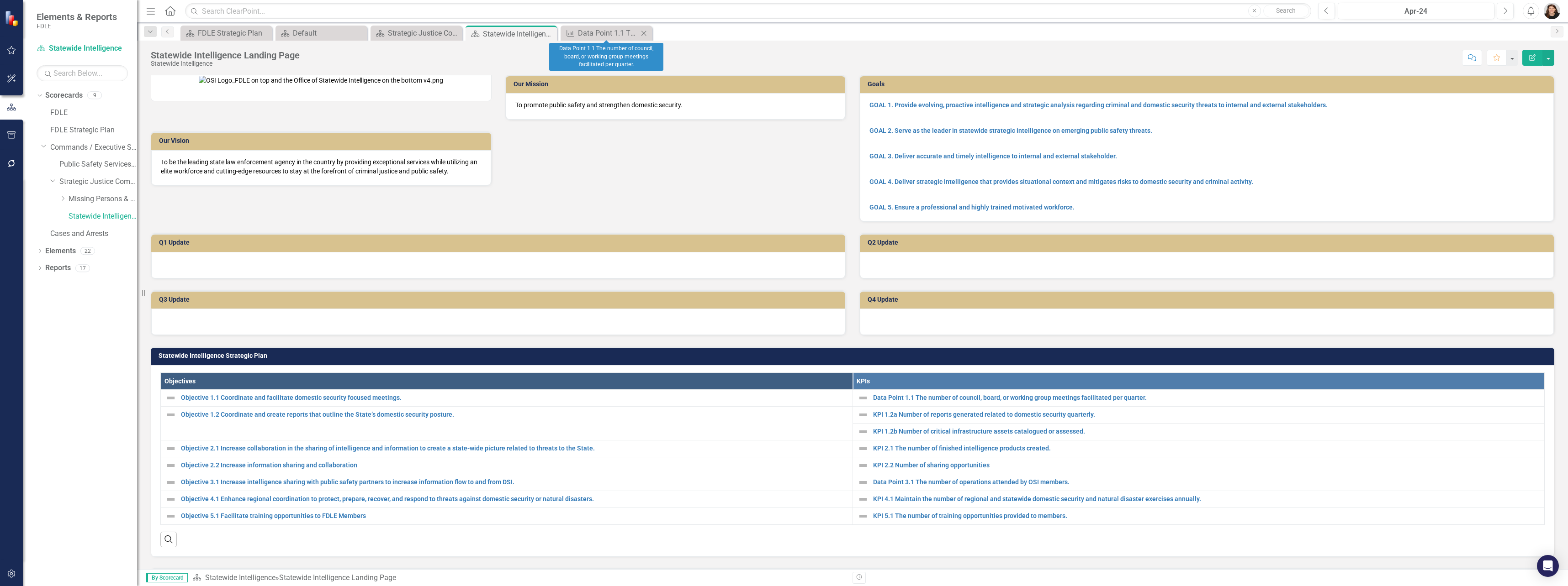
click at [648, 34] on icon "Close" at bounding box center [644, 34] width 9 height 7
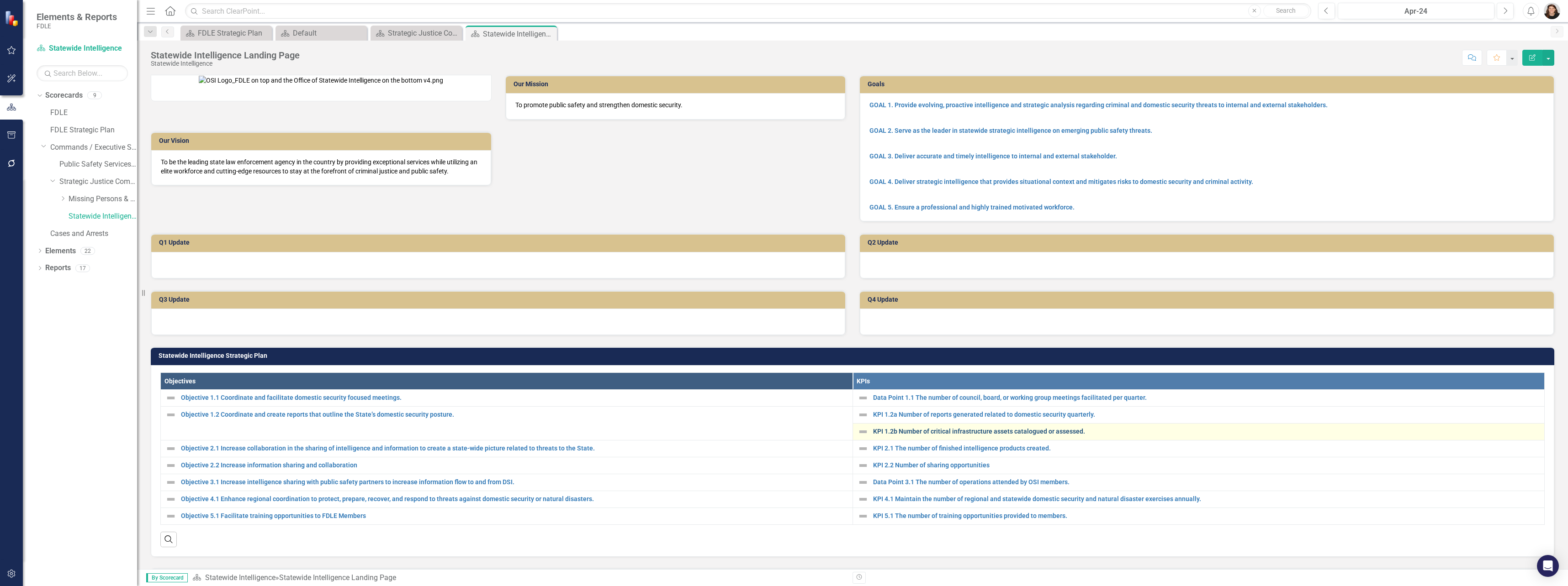
click at [873, 421] on link "KPI 1.2b Number of critical infrastructure assets catalogued or assessed." at bounding box center [1206, 431] width 667 height 7
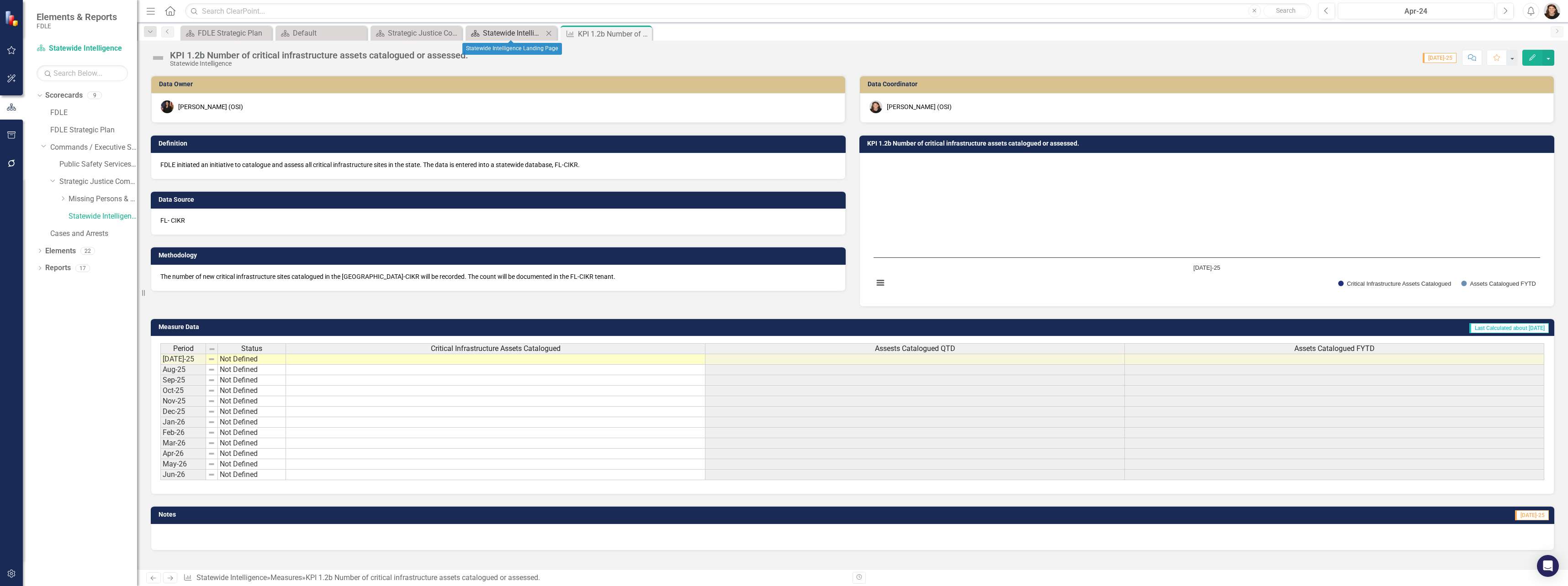
click at [517, 35] on div "Statewide Intelligence Landing Page" at bounding box center [513, 33] width 60 height 11
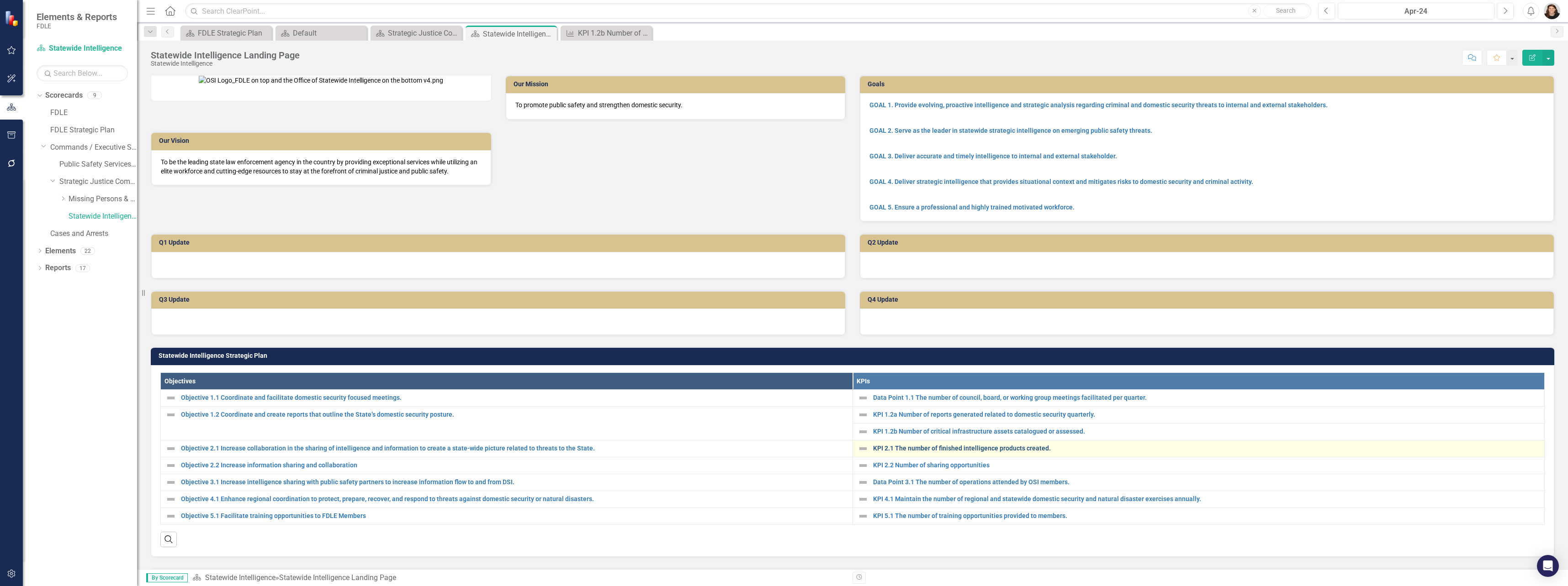
click at [873, 421] on link "KPI 2.1 The number of finished intelligence products created." at bounding box center [1206, 448] width 667 height 7
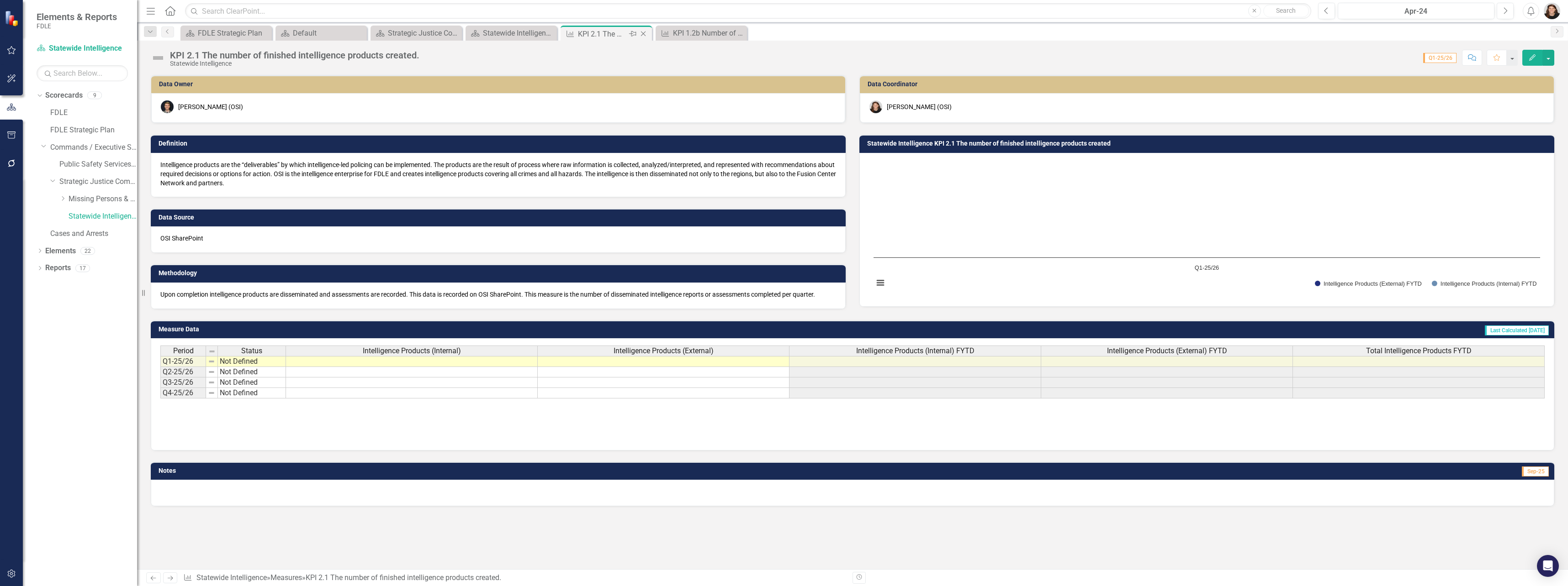
click at [644, 36] on icon "Close" at bounding box center [643, 34] width 9 height 7
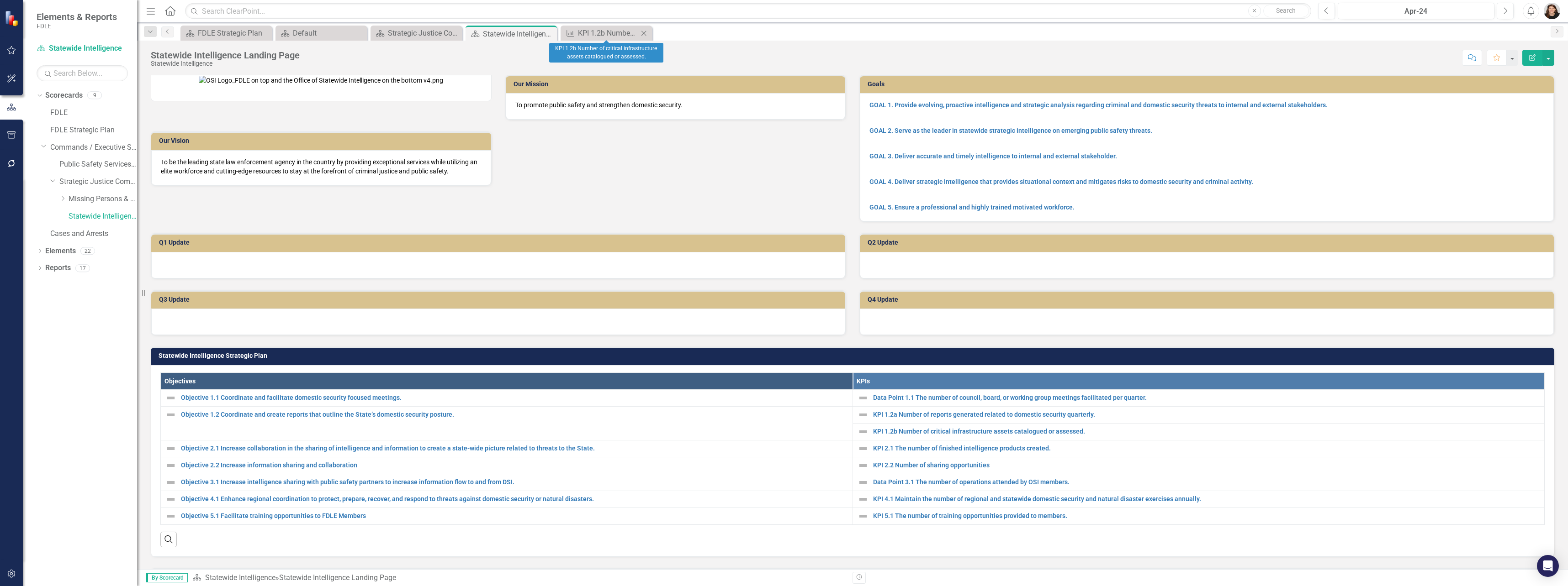
click at [646, 35] on icon "Close" at bounding box center [644, 34] width 9 height 7
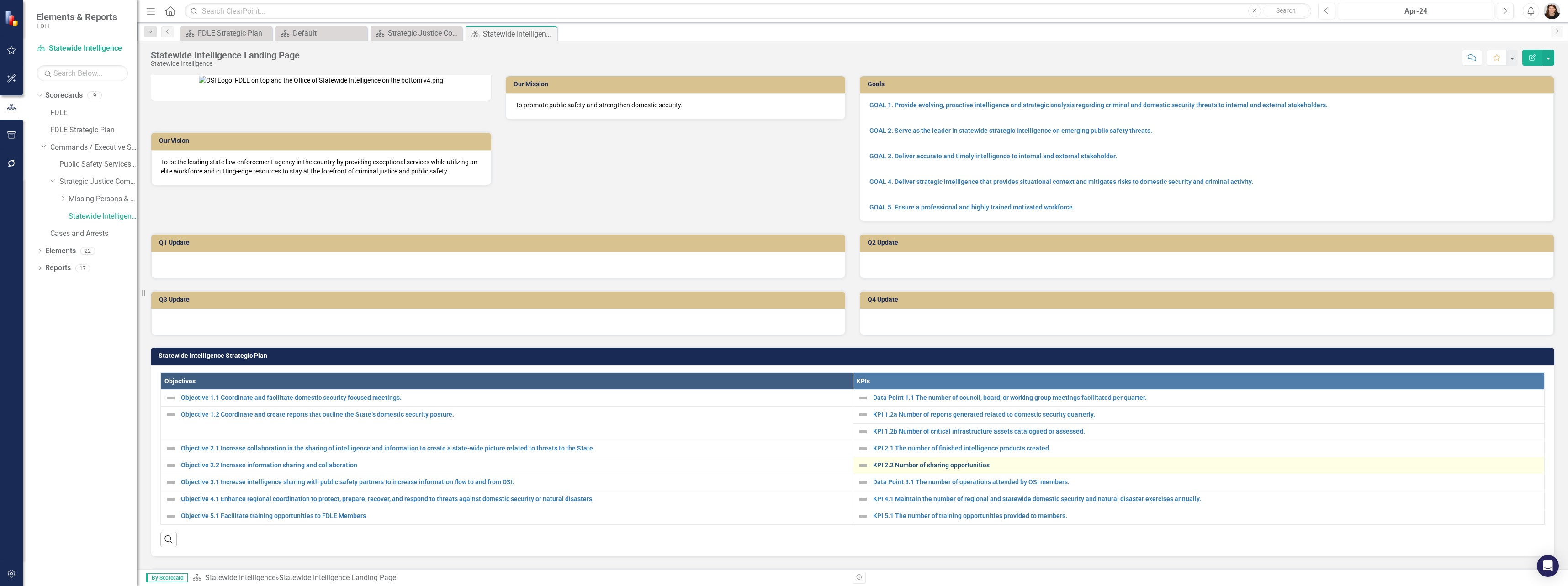
click at [873, 421] on link "KPI 2.2 Number of sharing opportunities" at bounding box center [1206, 465] width 667 height 7
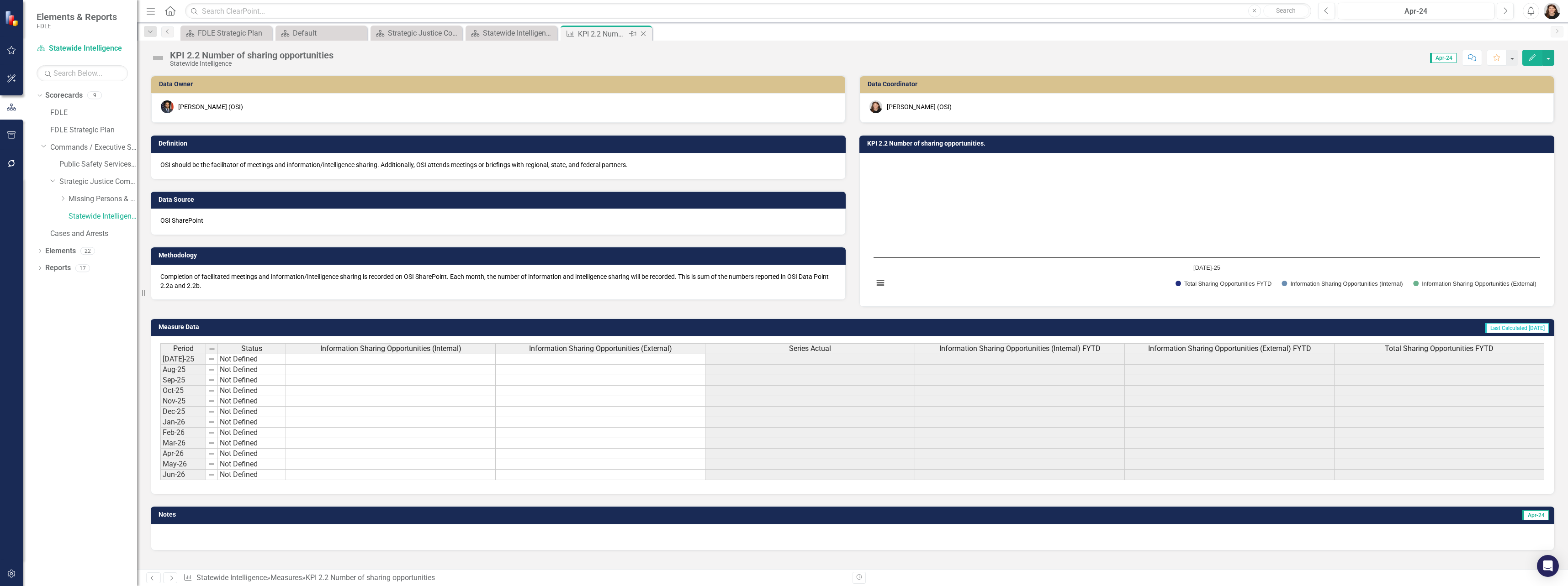
click at [646, 34] on icon "Close" at bounding box center [643, 34] width 9 height 7
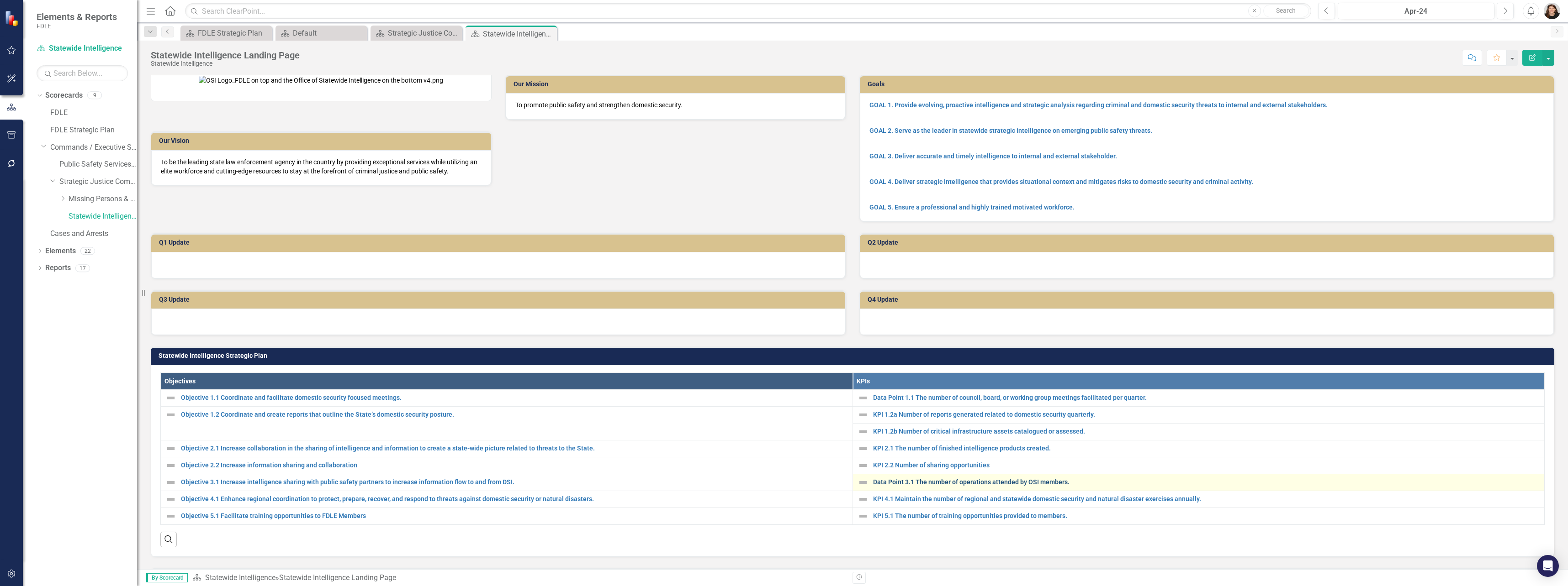
click at [873, 421] on link "Data Point 3.1 The number of operations attended by OSI members." at bounding box center [1206, 482] width 667 height 7
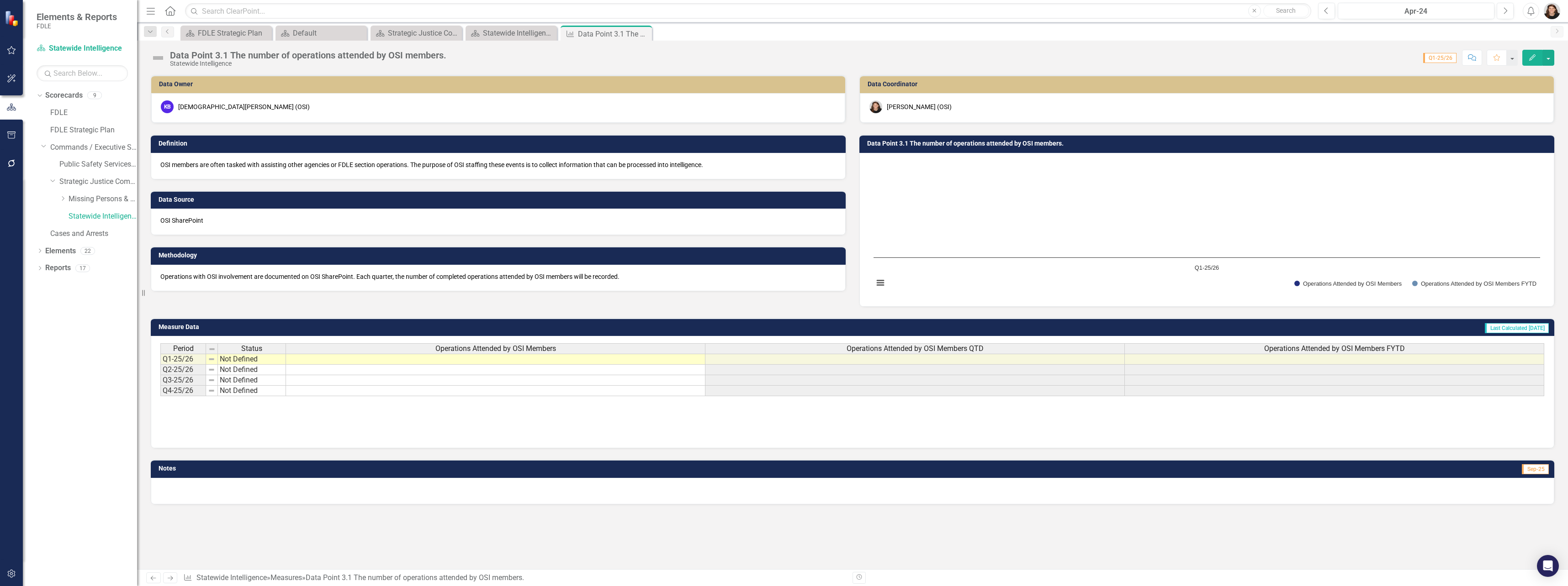
drag, startPoint x: 646, startPoint y: 34, endPoint x: 637, endPoint y: 32, distance: 9.2
click at [0, 0] on icon "Close" at bounding box center [0, 0] width 0 height 0
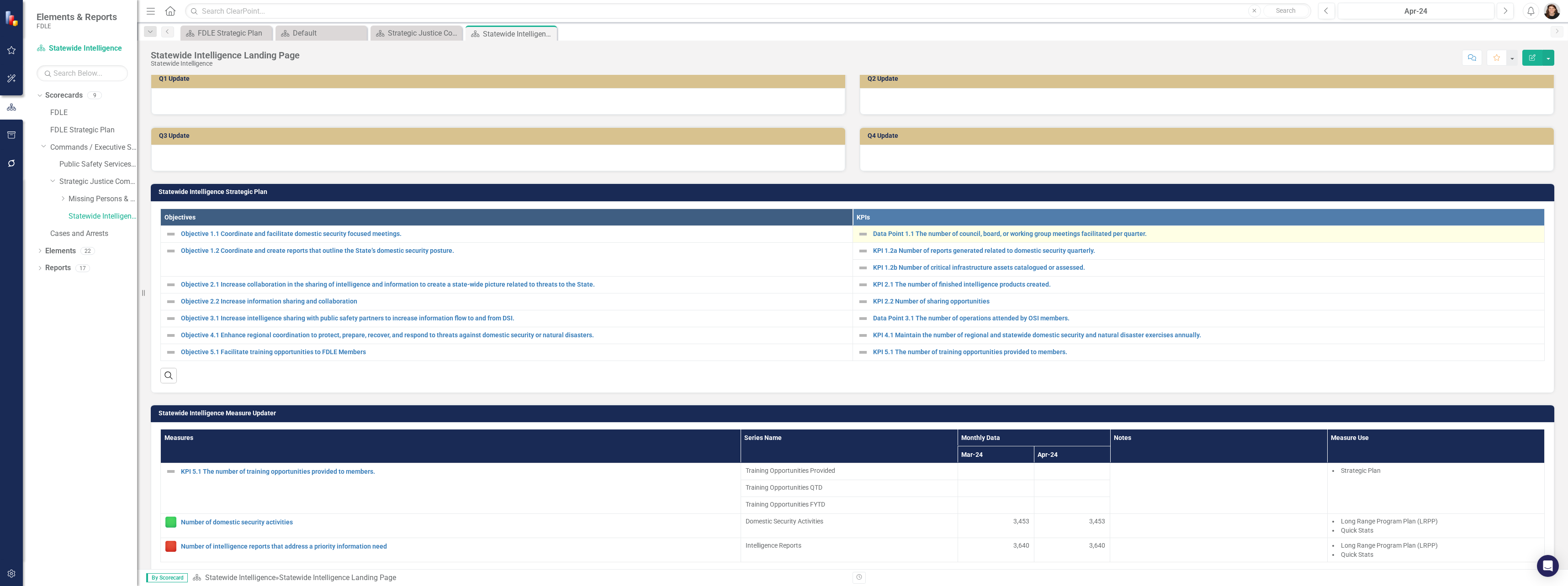
scroll to position [183, 0]
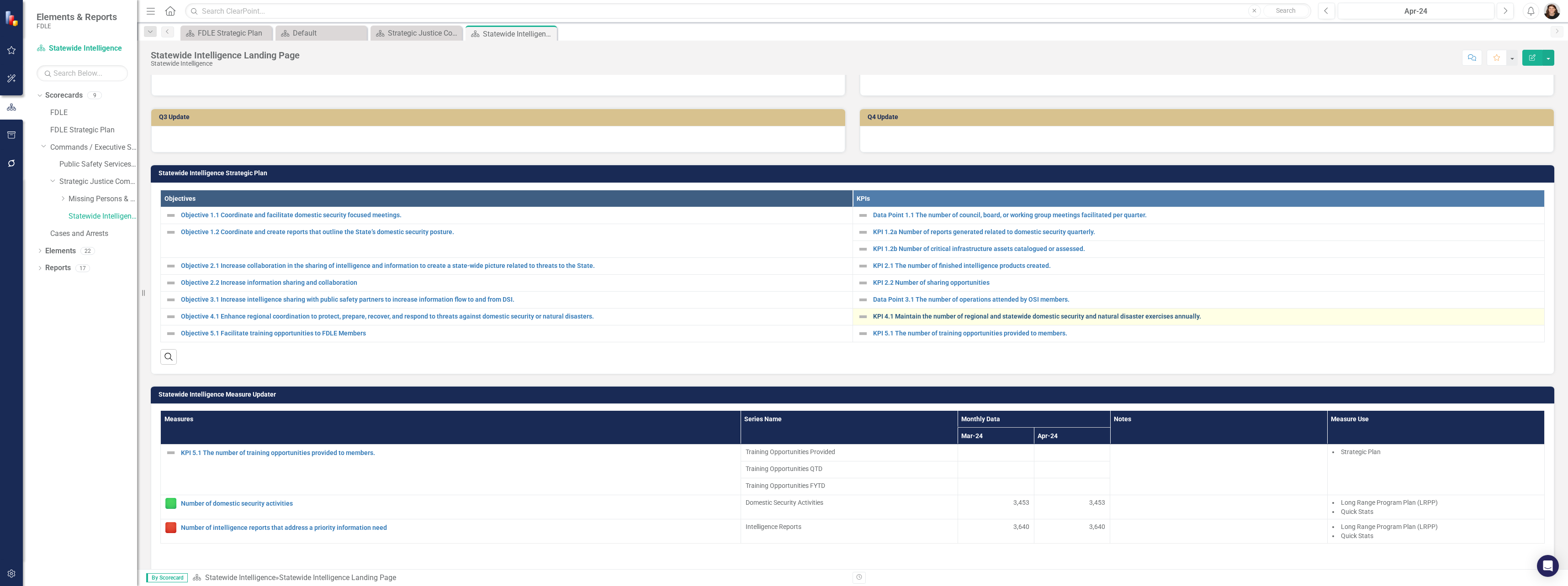
click at [873, 320] on link "KPI 4.1 Maintain the number of regional and statewide domestic security and nat…" at bounding box center [1206, 316] width 667 height 7
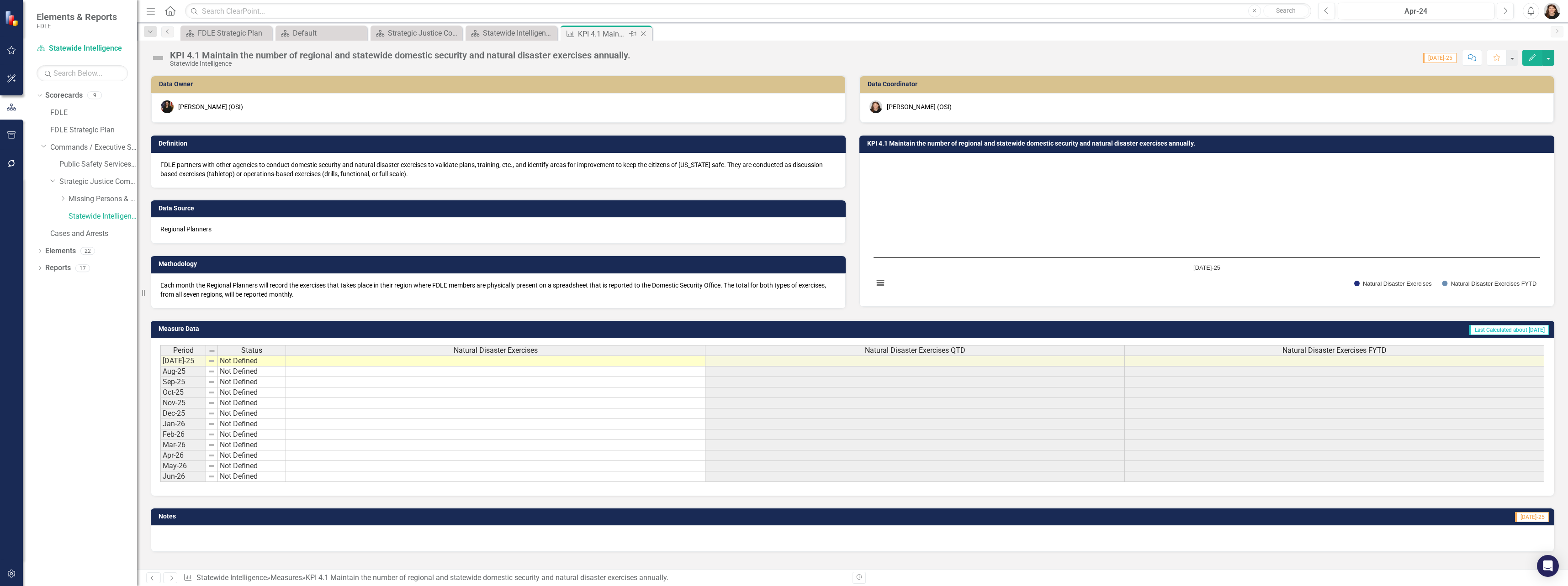
click at [642, 33] on icon "Close" at bounding box center [643, 34] width 9 height 7
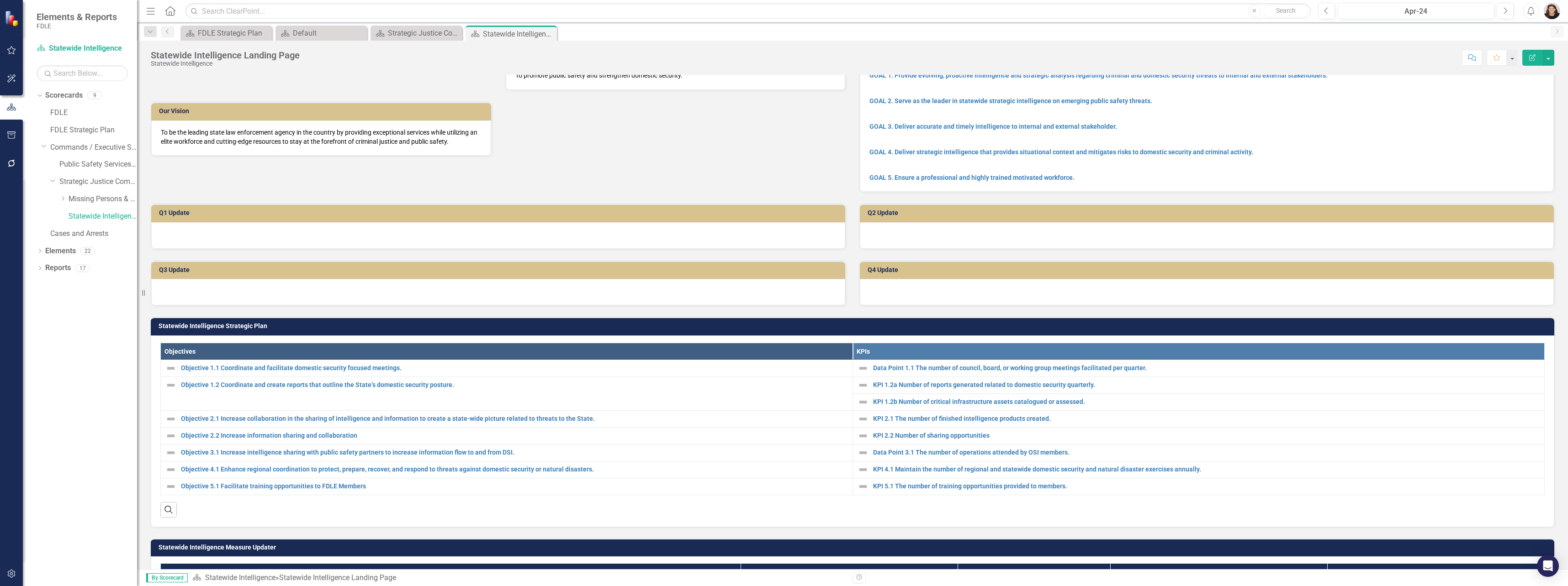
scroll to position [46, 0]
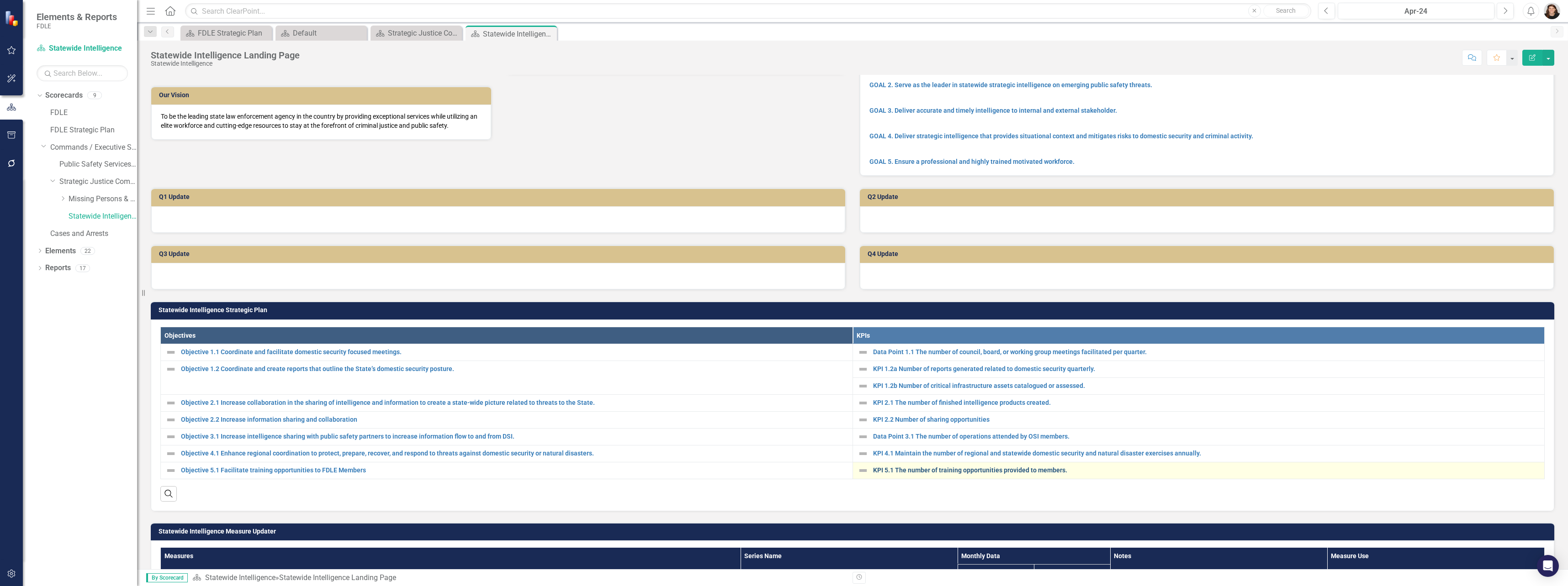
click at [873, 421] on link "KPI 5.1 The number of training opportunities provided to members." at bounding box center [1206, 470] width 667 height 7
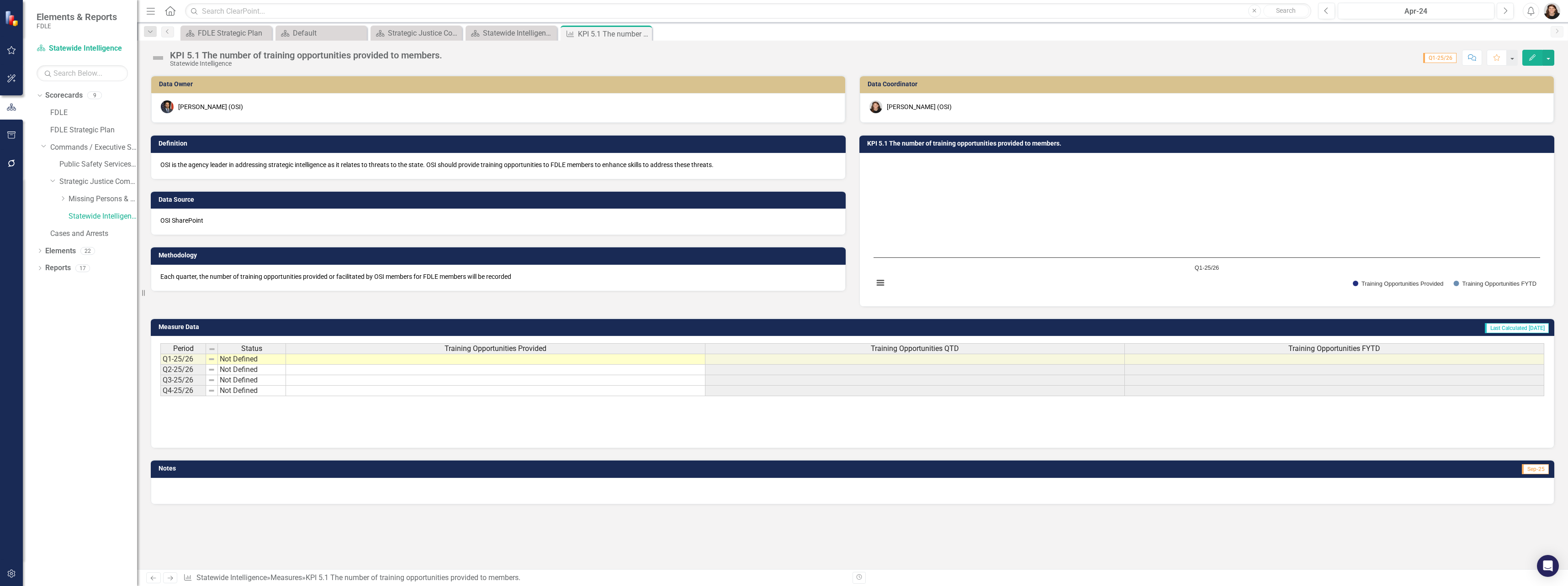
drag, startPoint x: 644, startPoint y: 35, endPoint x: 593, endPoint y: 40, distance: 51.2
click at [0, 0] on icon at bounding box center [0, 0] width 0 height 0
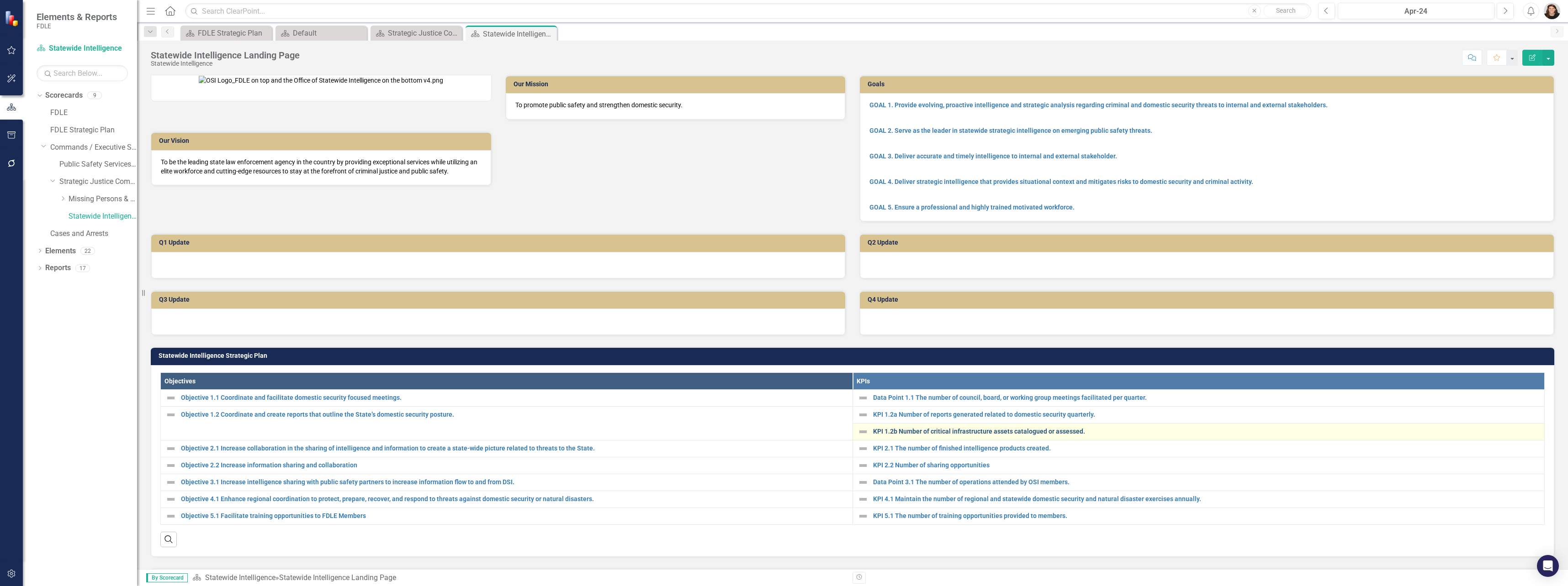
click at [873, 421] on link "KPI 1.2b Number of critical infrastructure assets catalogued or assessed." at bounding box center [1206, 431] width 667 height 7
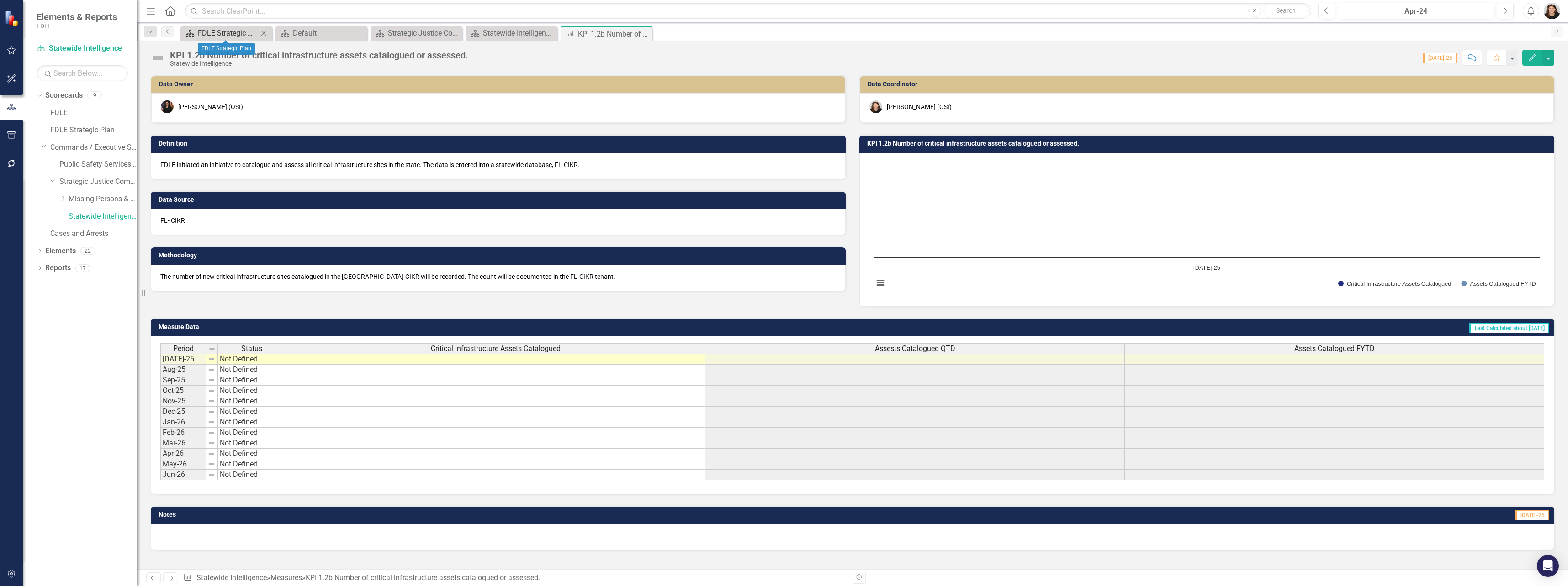
click at [235, 29] on div "FDLE Strategic Plan" at bounding box center [227, 33] width 60 height 11
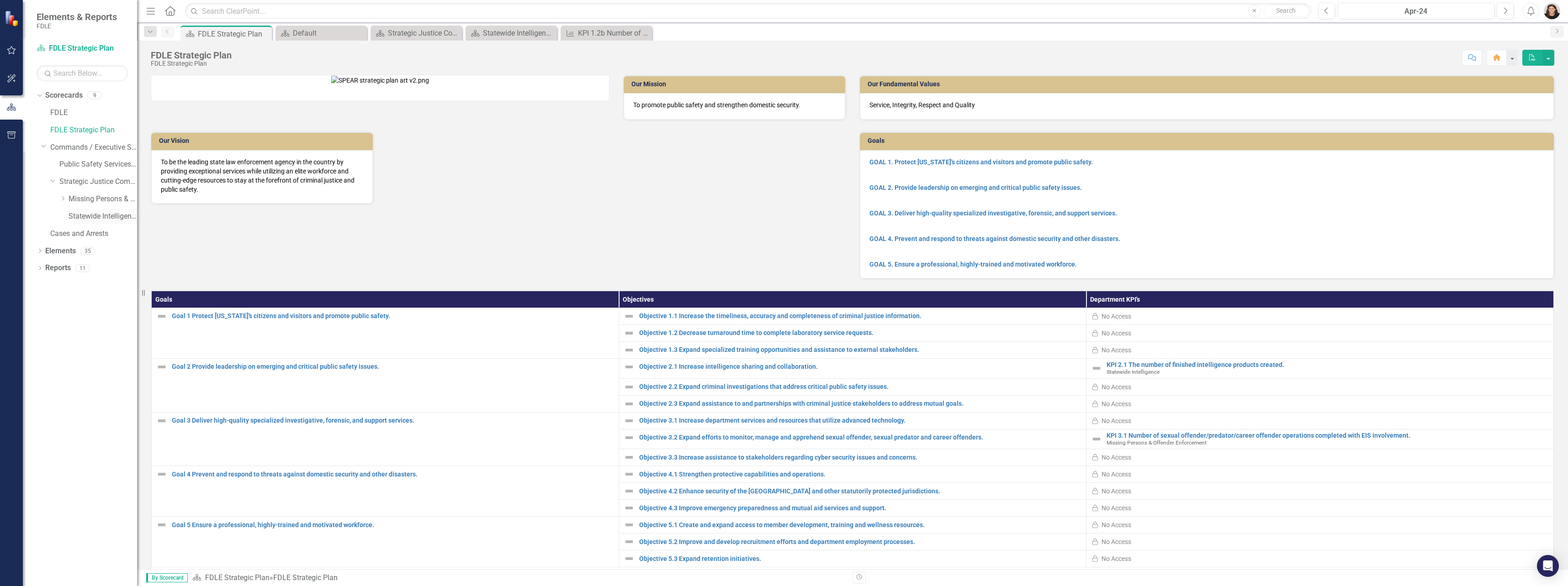
click at [94, 212] on link "Statewide Intelligence" at bounding box center [103, 216] width 68 height 11
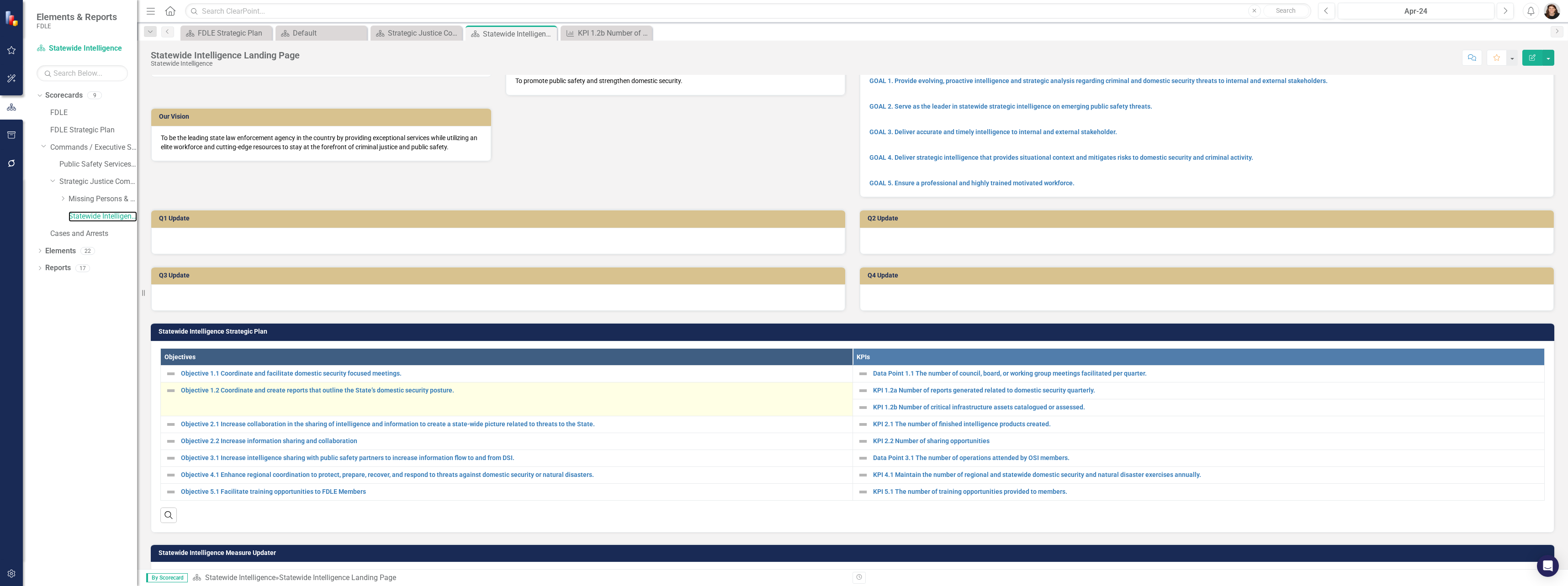
scroll to position [46, 0]
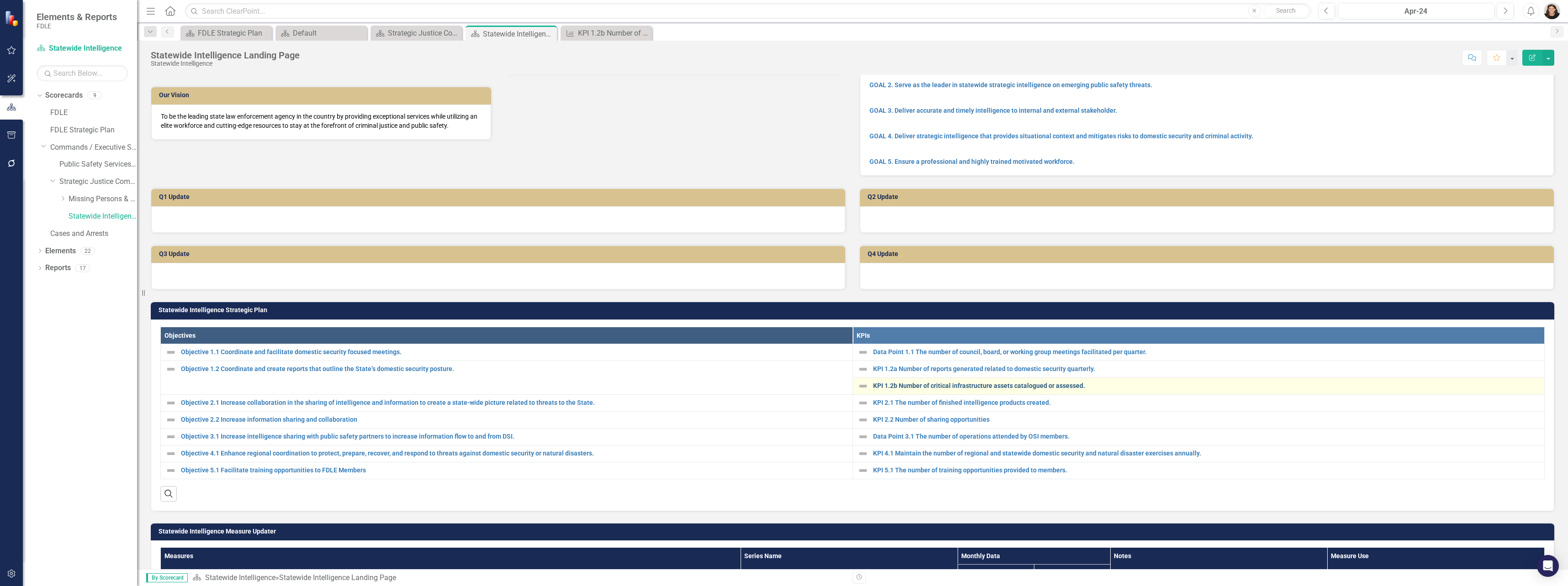
click at [873, 389] on link "KPI 1.2b Number of critical infrastructure assets catalogued or assessed." at bounding box center [1206, 385] width 667 height 7
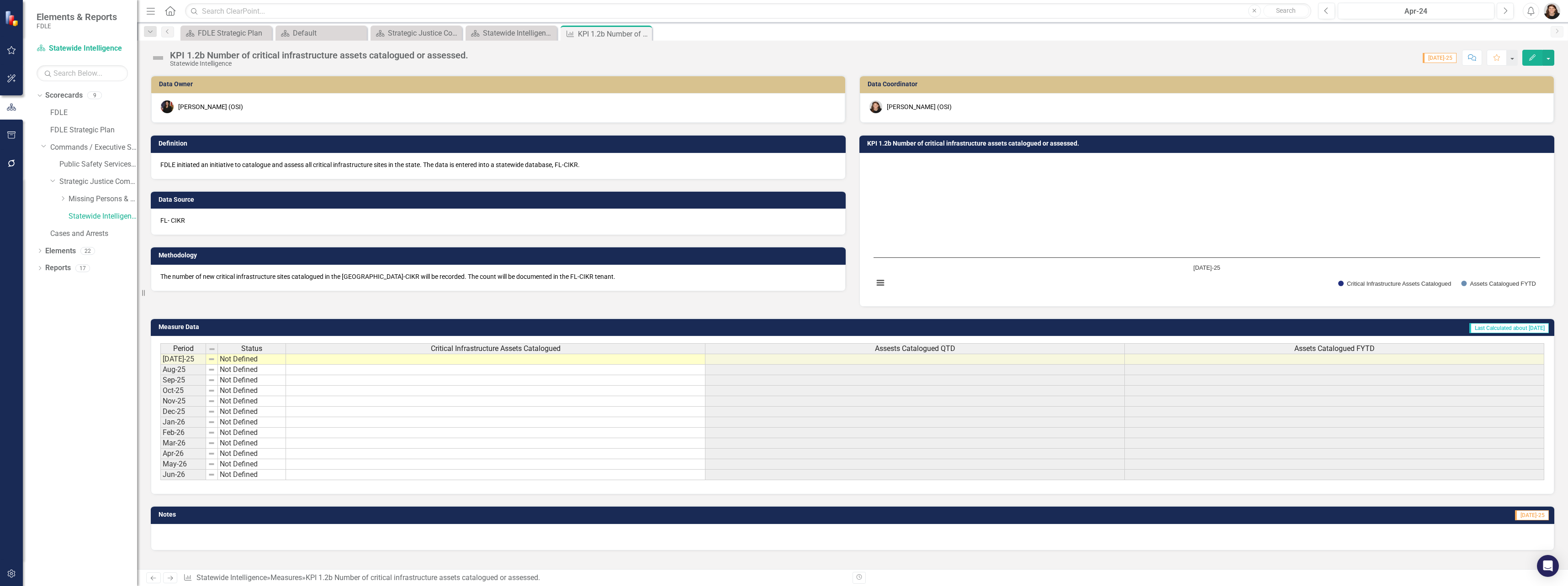
click at [454, 361] on td at bounding box center [495, 359] width 419 height 11
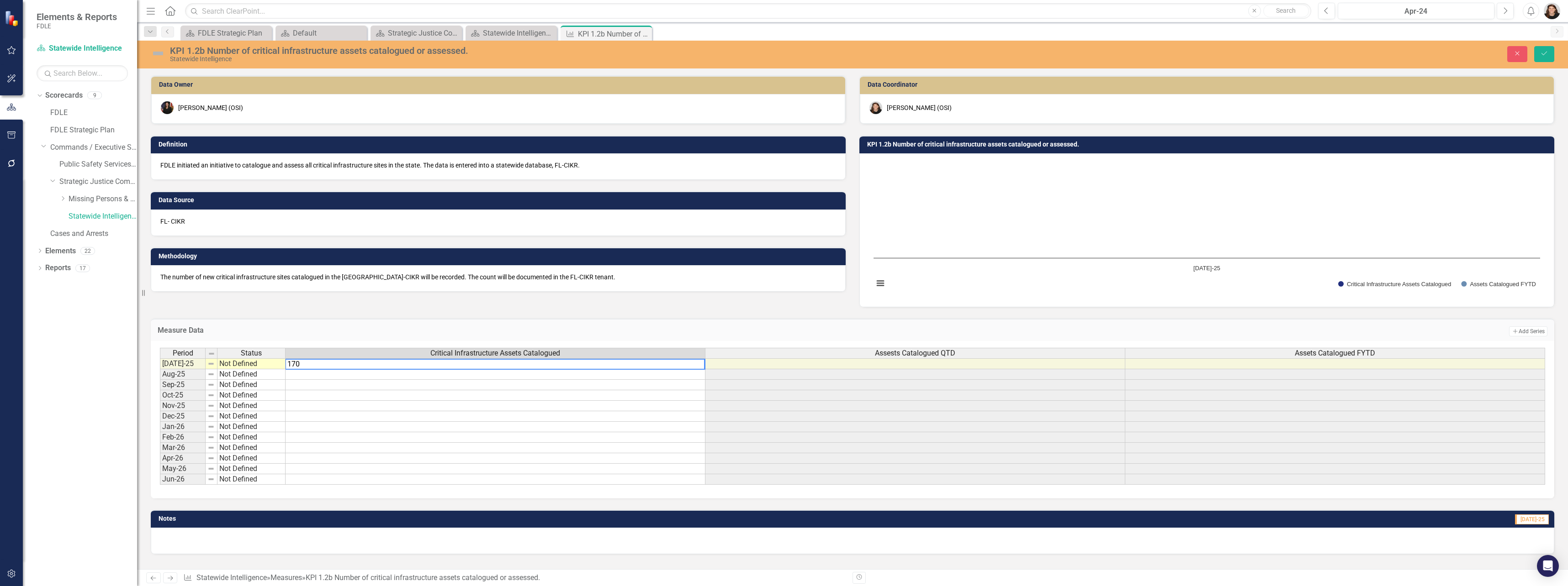
type textarea "170"
click at [424, 375] on td at bounding box center [496, 374] width 420 height 11
type textarea "425"
click at [414, 385] on td at bounding box center [496, 385] width 420 height 11
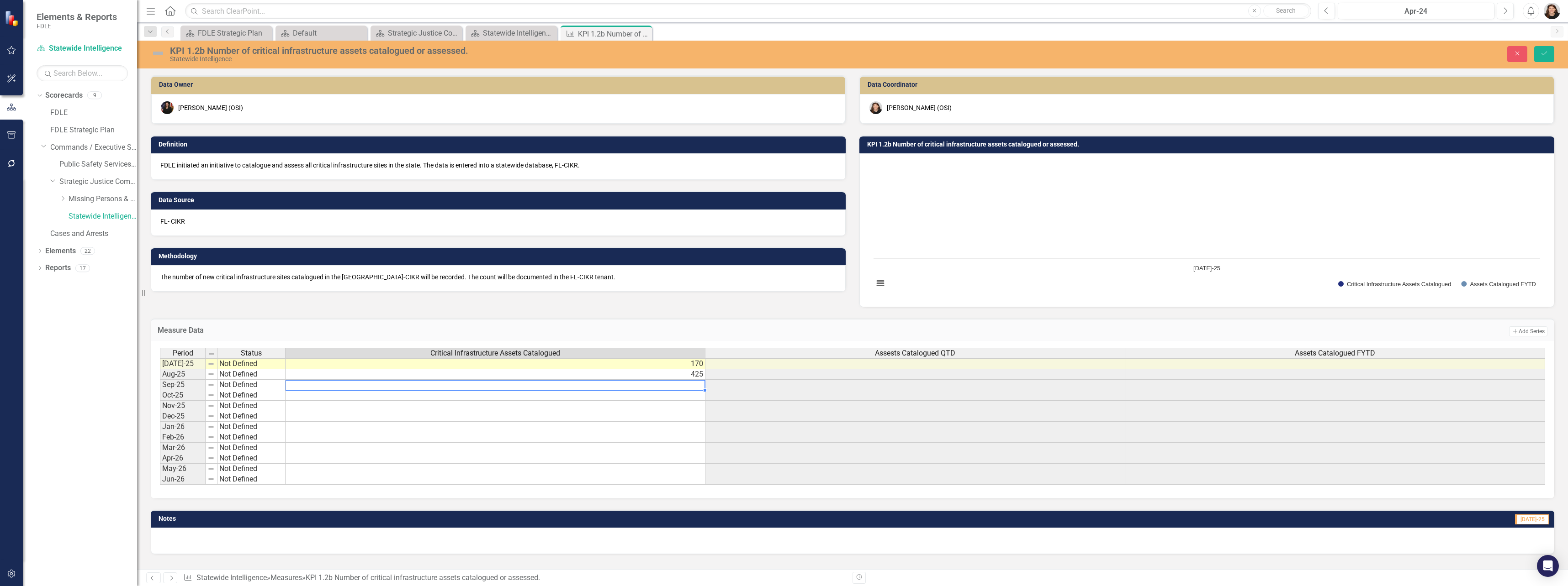
click at [414, 385] on td at bounding box center [496, 385] width 420 height 11
type textarea "100"
click at [579, 330] on h3 "Measure Data" at bounding box center [536, 330] width 757 height 8
click at [873, 54] on button "Save" at bounding box center [1544, 54] width 20 height 16
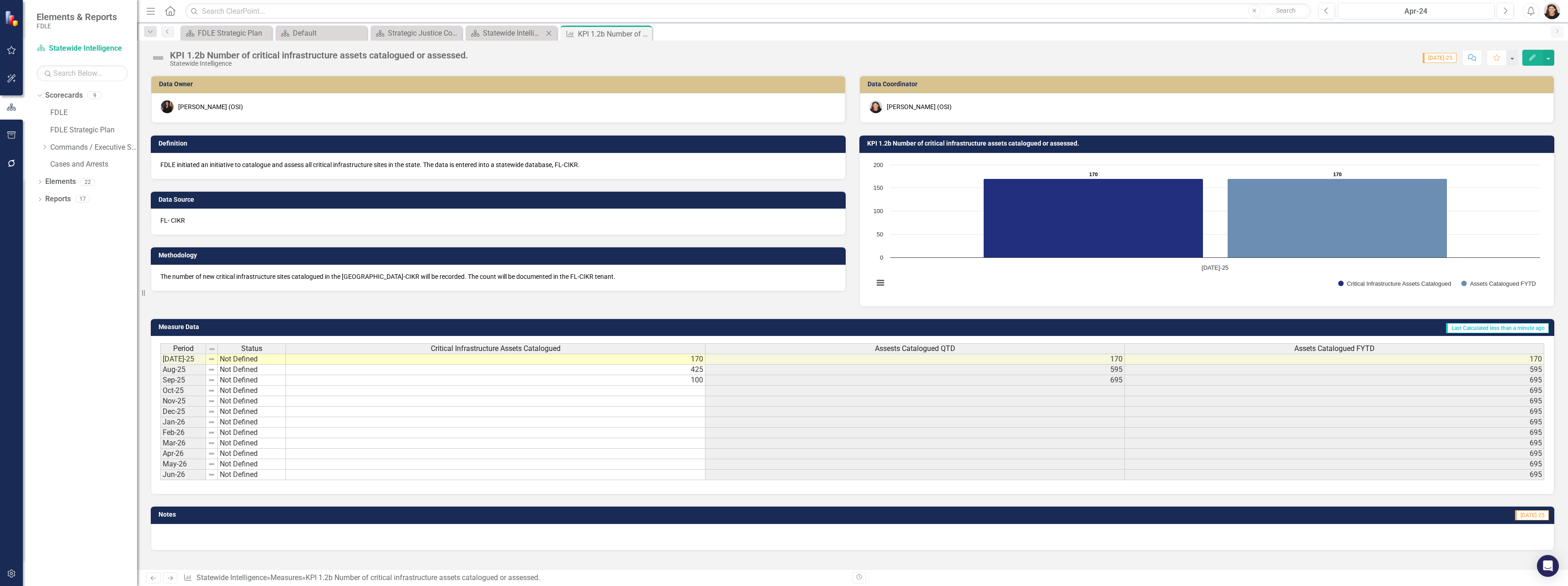
click at [529, 39] on div "Scorecard Statewide Intelligence Landing Page Close" at bounding box center [511, 33] width 91 height 15
click at [493, 34] on div "Statewide Intelligence Landing Page" at bounding box center [513, 33] width 60 height 11
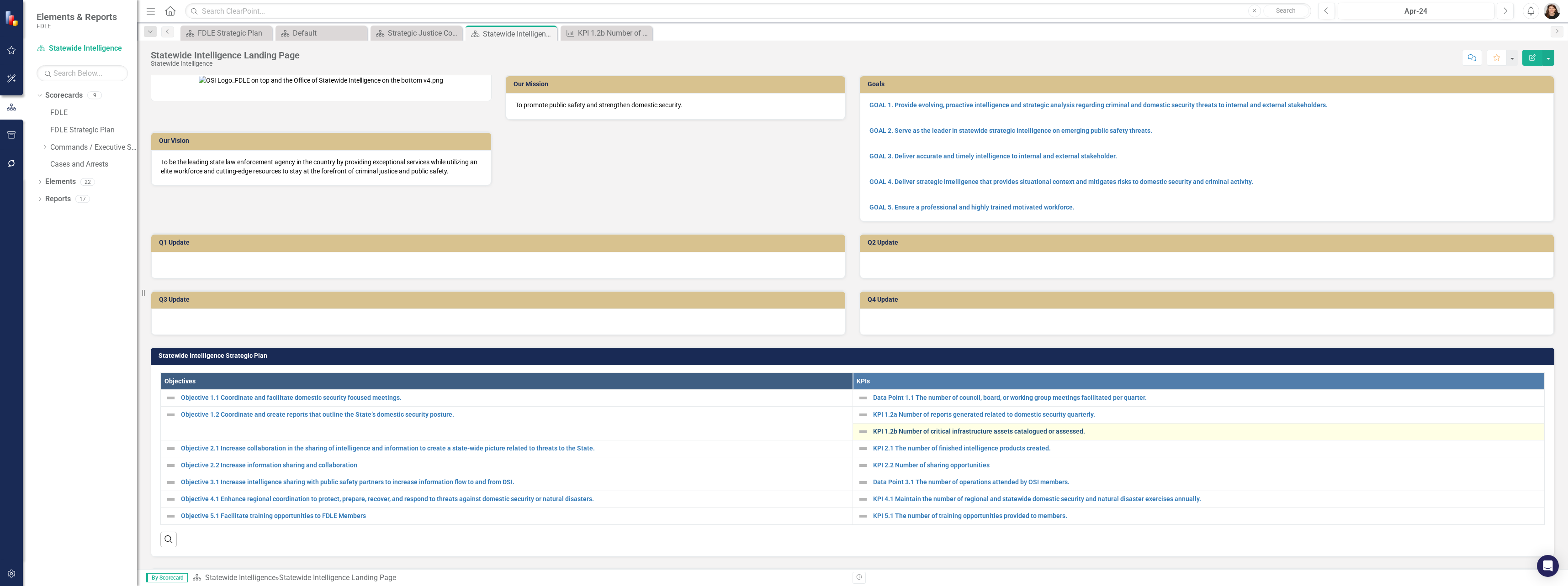
click at [873, 421] on link "KPI 1.2b Number of critical infrastructure assets catalogued or assessed." at bounding box center [1206, 431] width 667 height 7
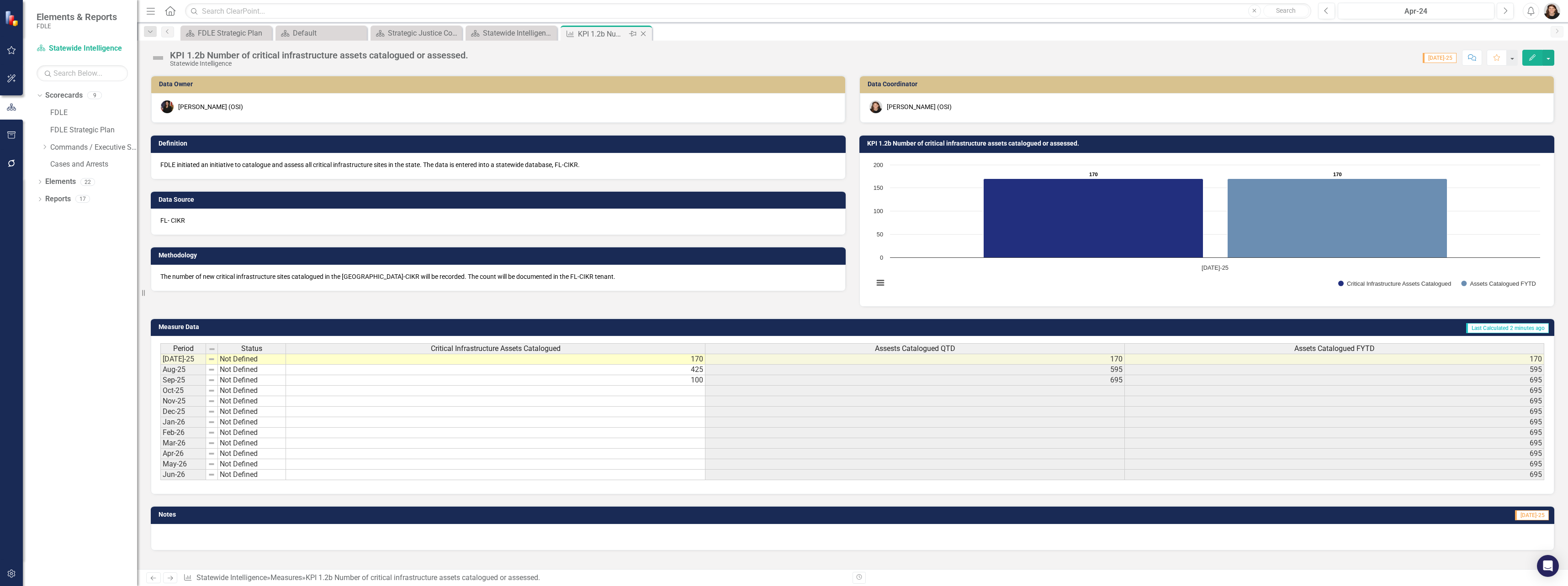
click at [640, 32] on icon "Close" at bounding box center [643, 34] width 9 height 7
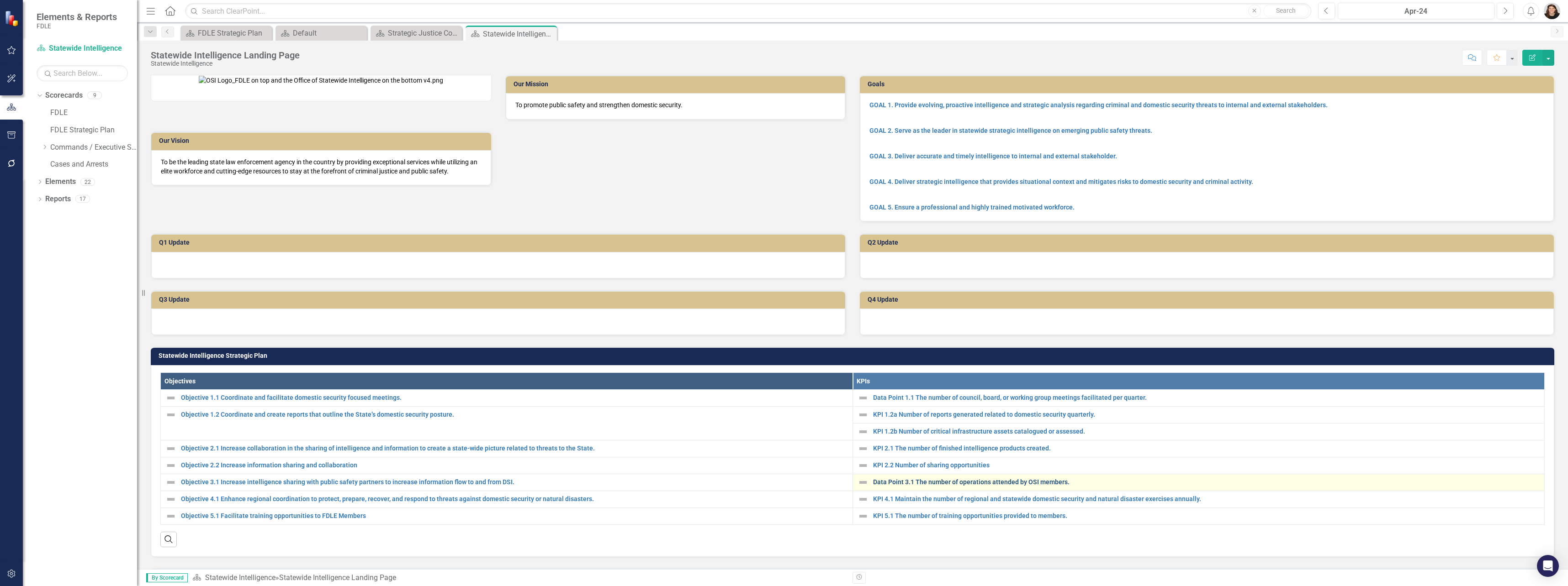
click at [873, 421] on link "Data Point 3.1 The number of operations attended by OSI members." at bounding box center [1206, 482] width 667 height 7
